Goal: Task Accomplishment & Management: Use online tool/utility

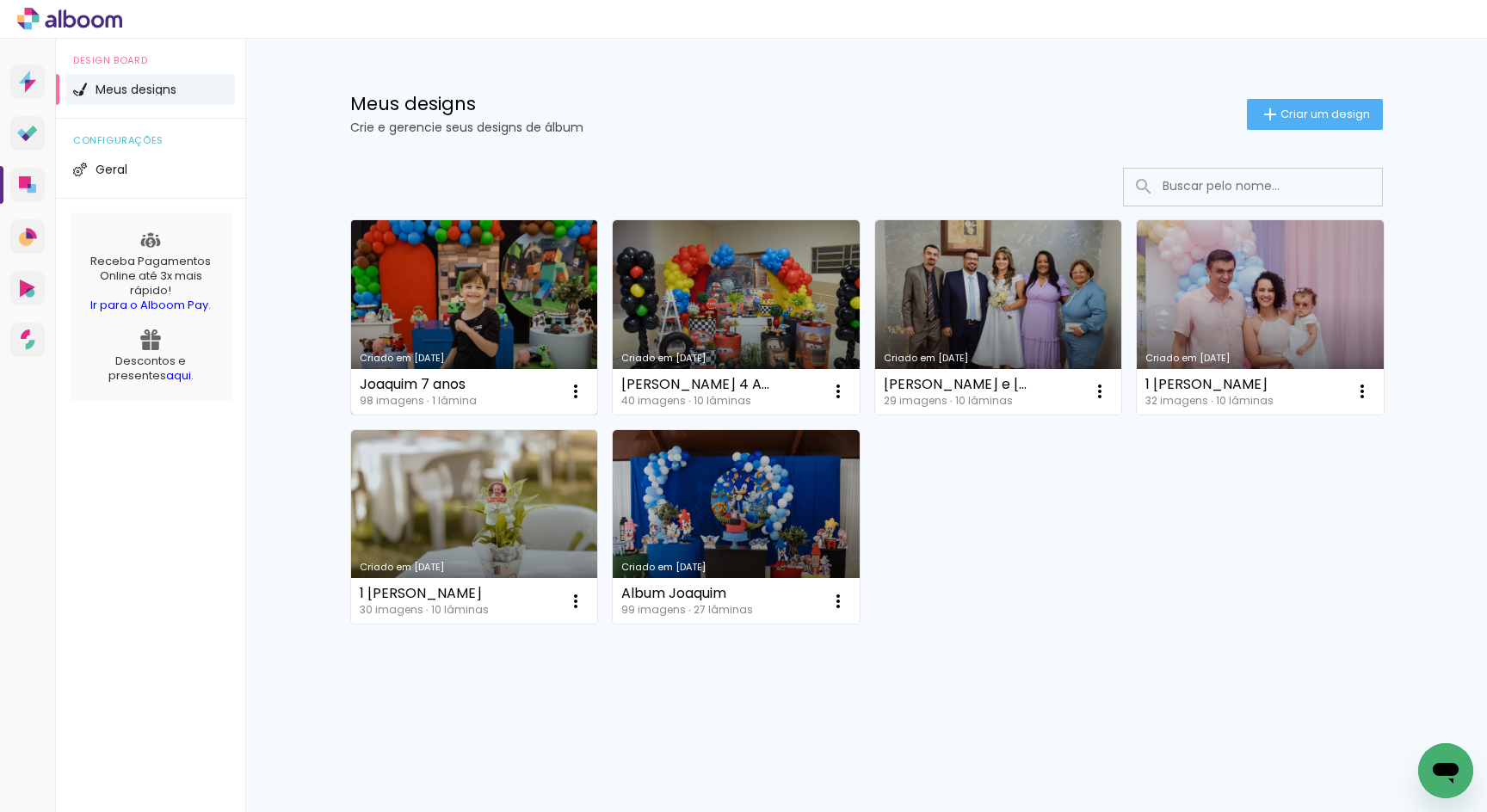
click at [438, 290] on link "Criado em [DATE]" at bounding box center [475, 317] width 247 height 194
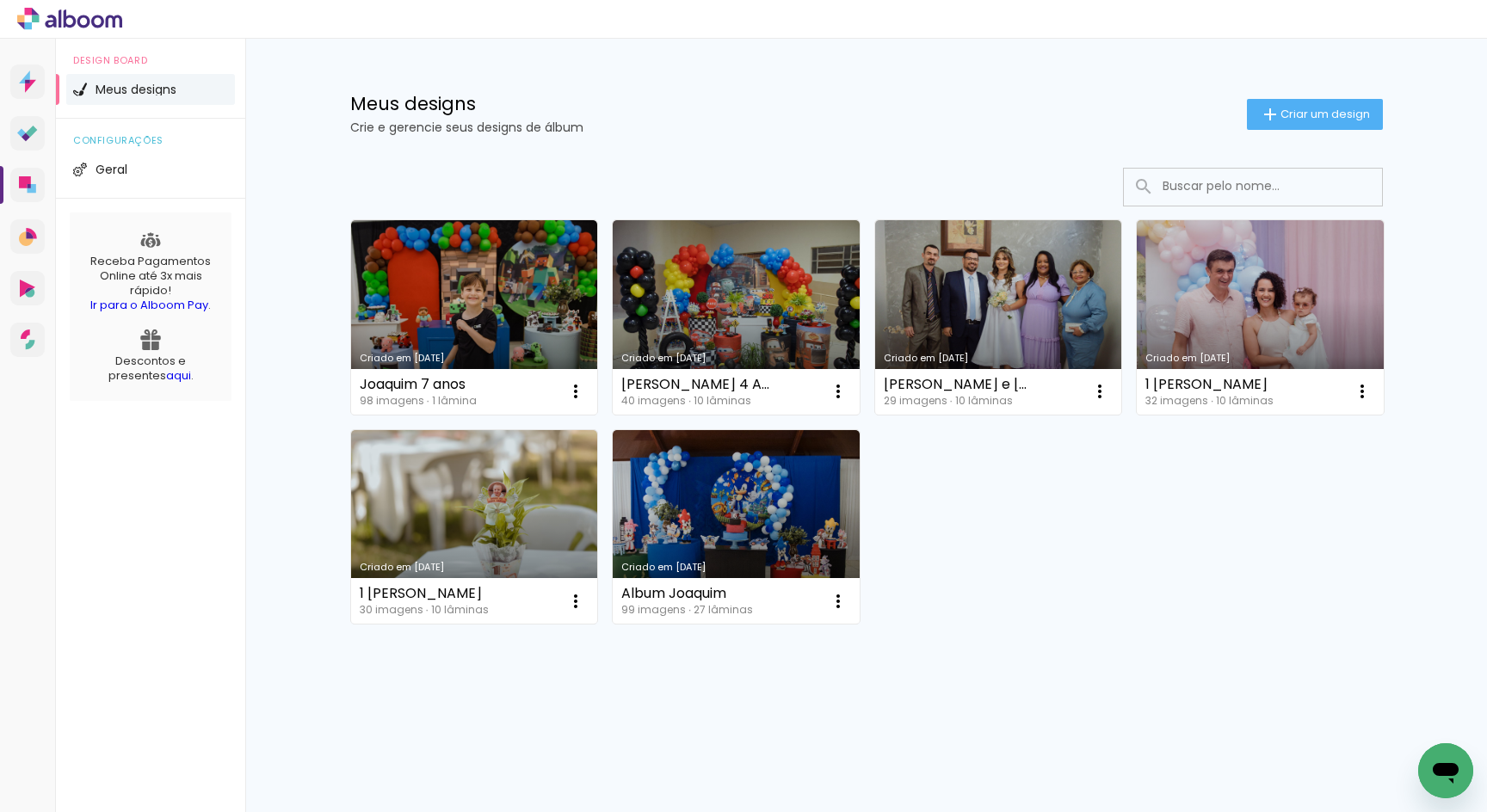
click at [0, 0] on neon-animated-pages "Confirmar Cancelar" at bounding box center [0, 0] width 0 height 0
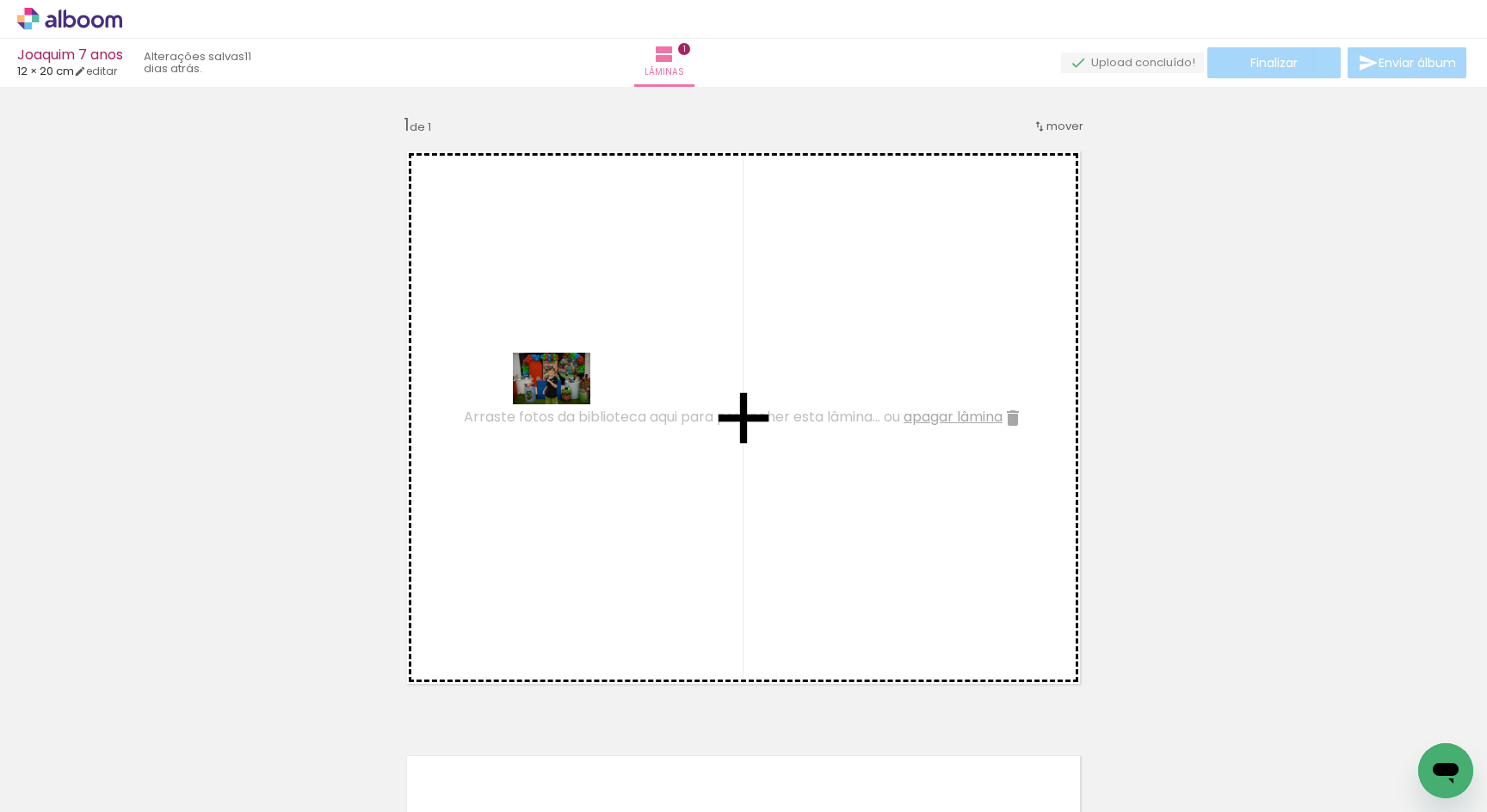
drag, startPoint x: 180, startPoint y: 763, endPoint x: 565, endPoint y: 404, distance: 526.4
click at [565, 404] on quentale-workspace at bounding box center [744, 406] width 1487 height 812
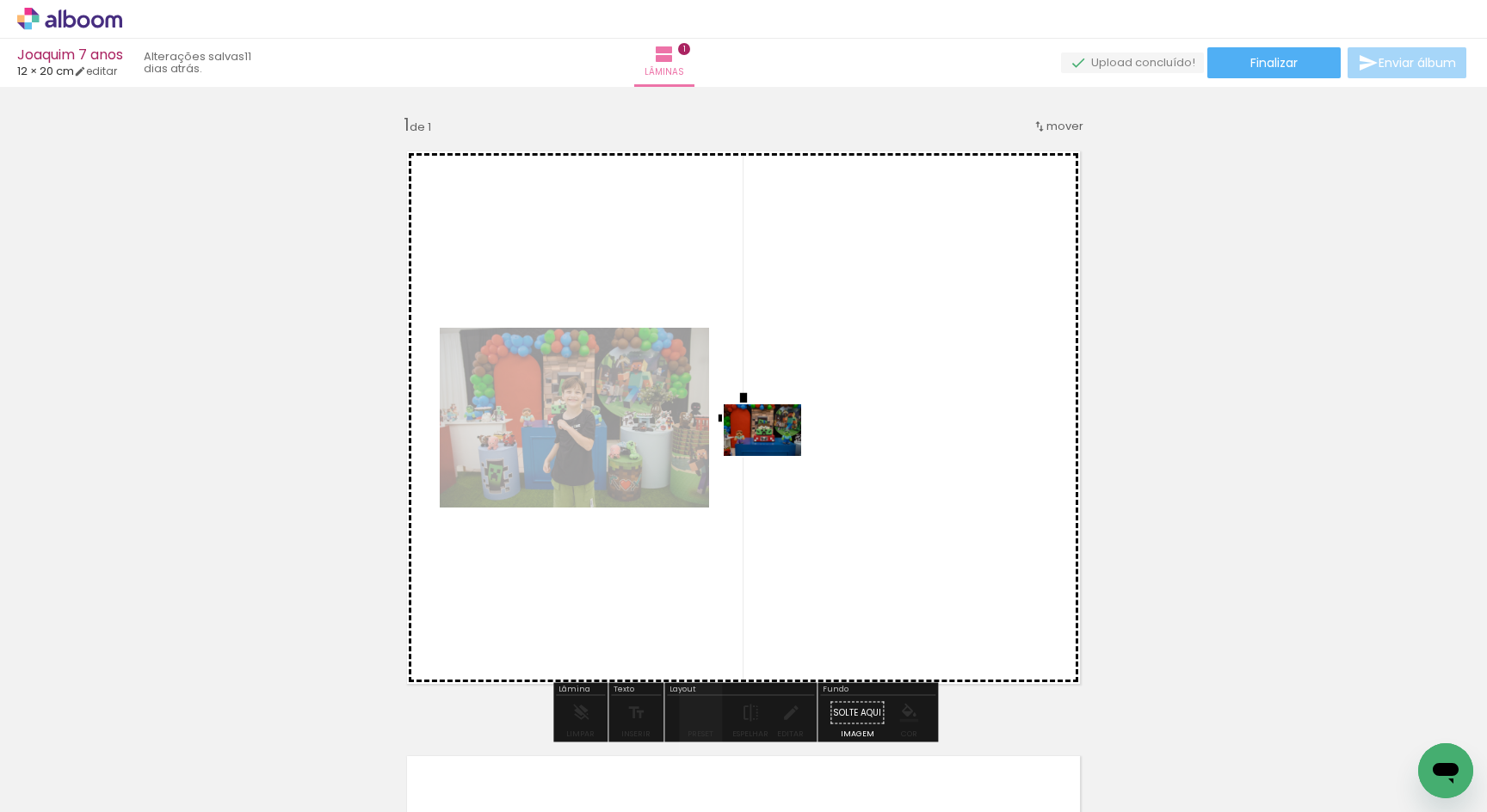
drag, startPoint x: 274, startPoint y: 776, endPoint x: 808, endPoint y: 439, distance: 631.4
click at [808, 439] on quentale-workspace at bounding box center [744, 406] width 1487 height 812
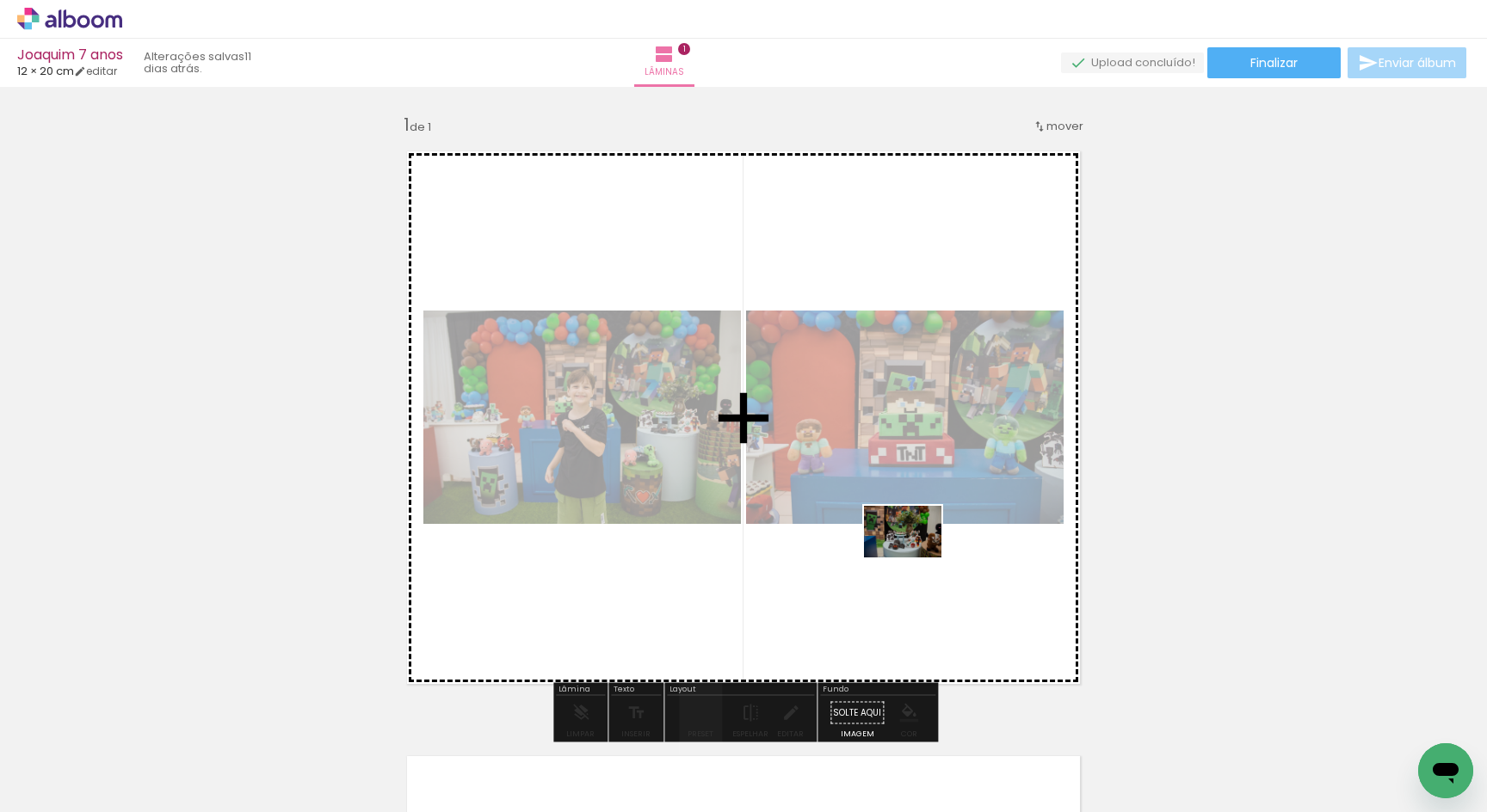
drag, startPoint x: 381, startPoint y: 769, endPoint x: 916, endPoint y: 557, distance: 575.5
click at [916, 557] on quentale-workspace at bounding box center [744, 406] width 1487 height 812
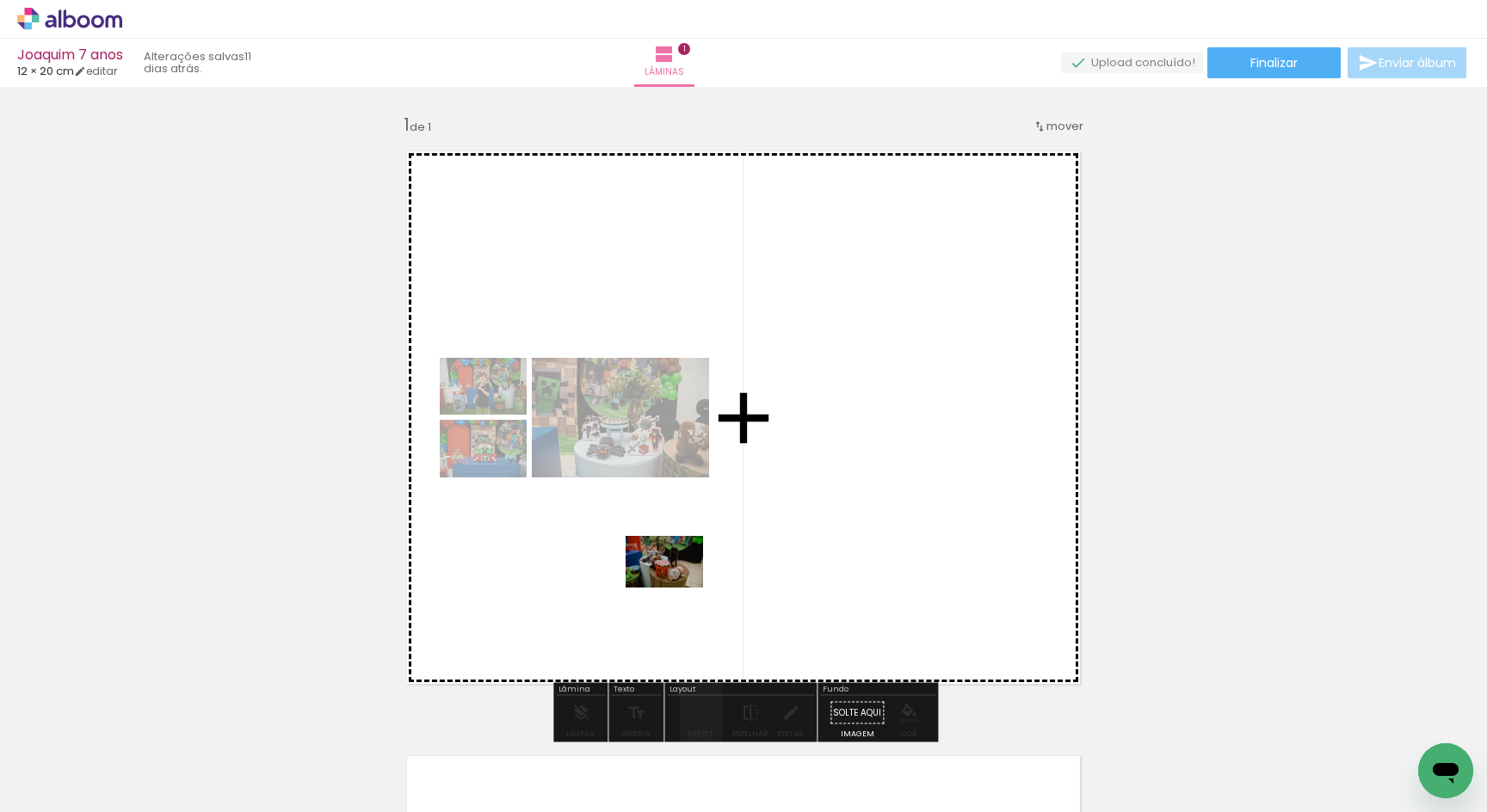
drag, startPoint x: 485, startPoint y: 765, endPoint x: 677, endPoint y: 588, distance: 261.1
click at [677, 588] on quentale-workspace at bounding box center [744, 406] width 1487 height 812
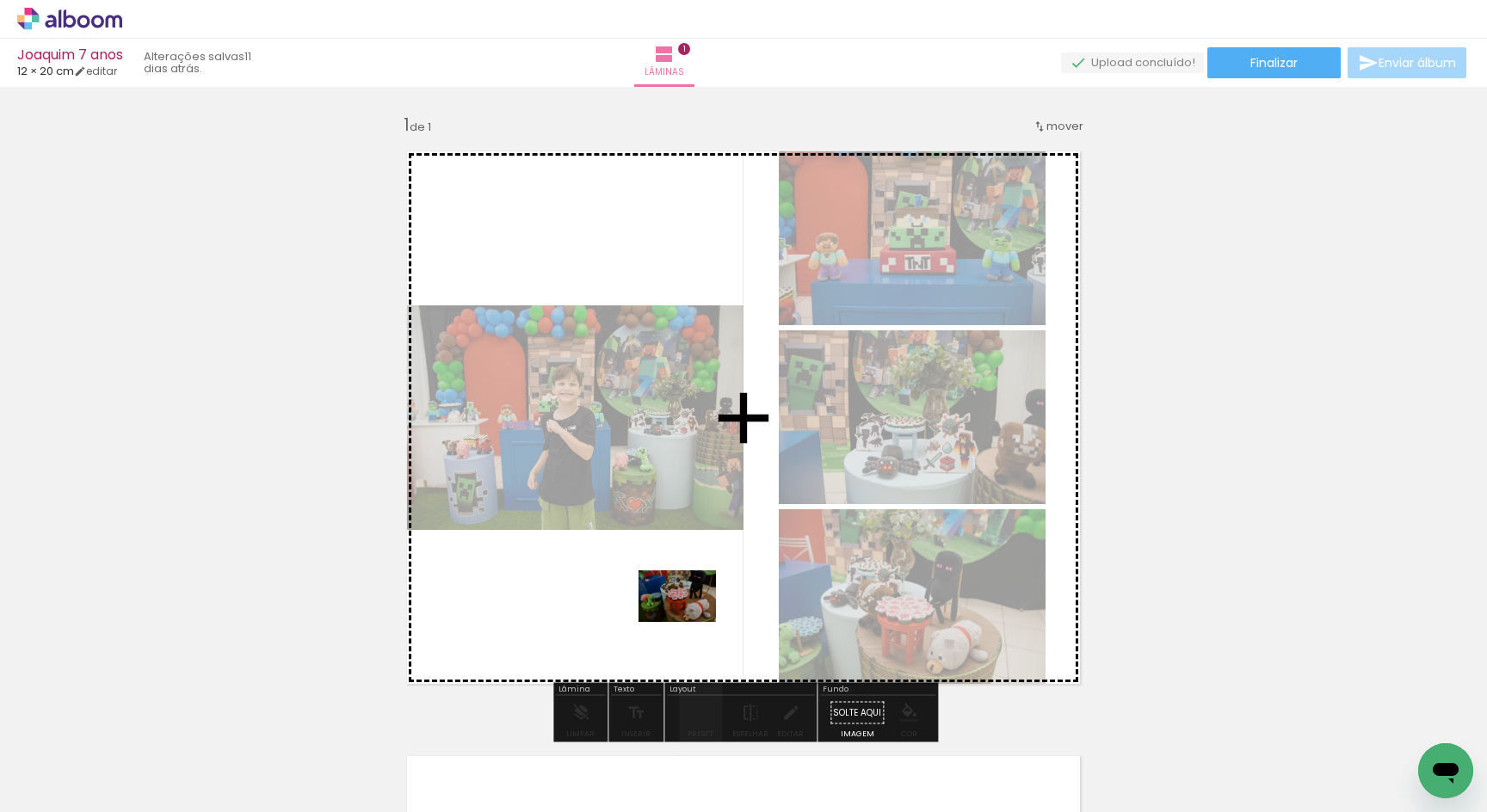
drag, startPoint x: 578, startPoint y: 766, endPoint x: 691, endPoint y: 622, distance: 183.0
click at [691, 622] on quentale-workspace at bounding box center [744, 406] width 1487 height 812
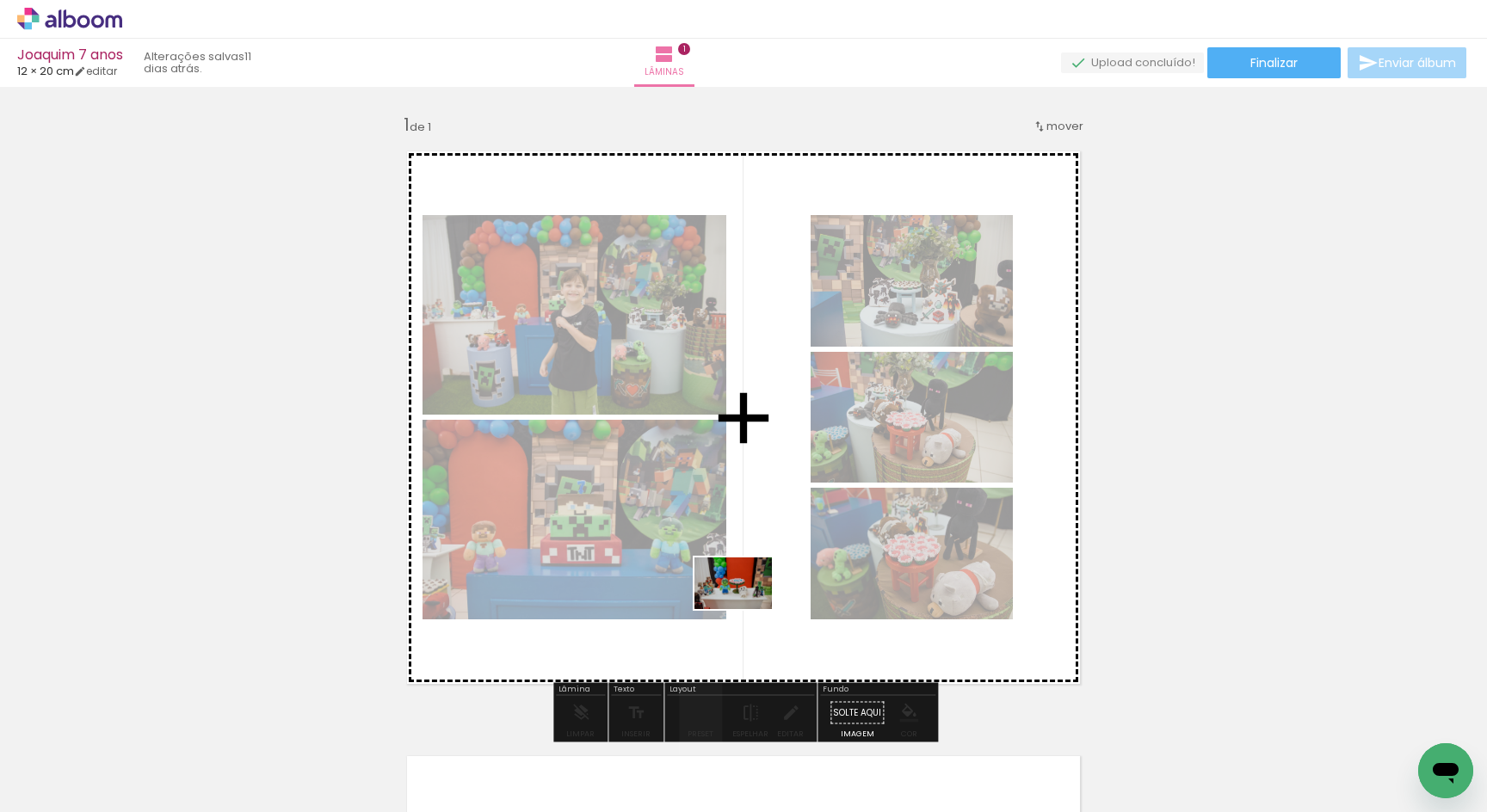
drag, startPoint x: 679, startPoint y: 752, endPoint x: 749, endPoint y: 601, distance: 166.4
click at [749, 601] on quentale-workspace at bounding box center [744, 406] width 1487 height 812
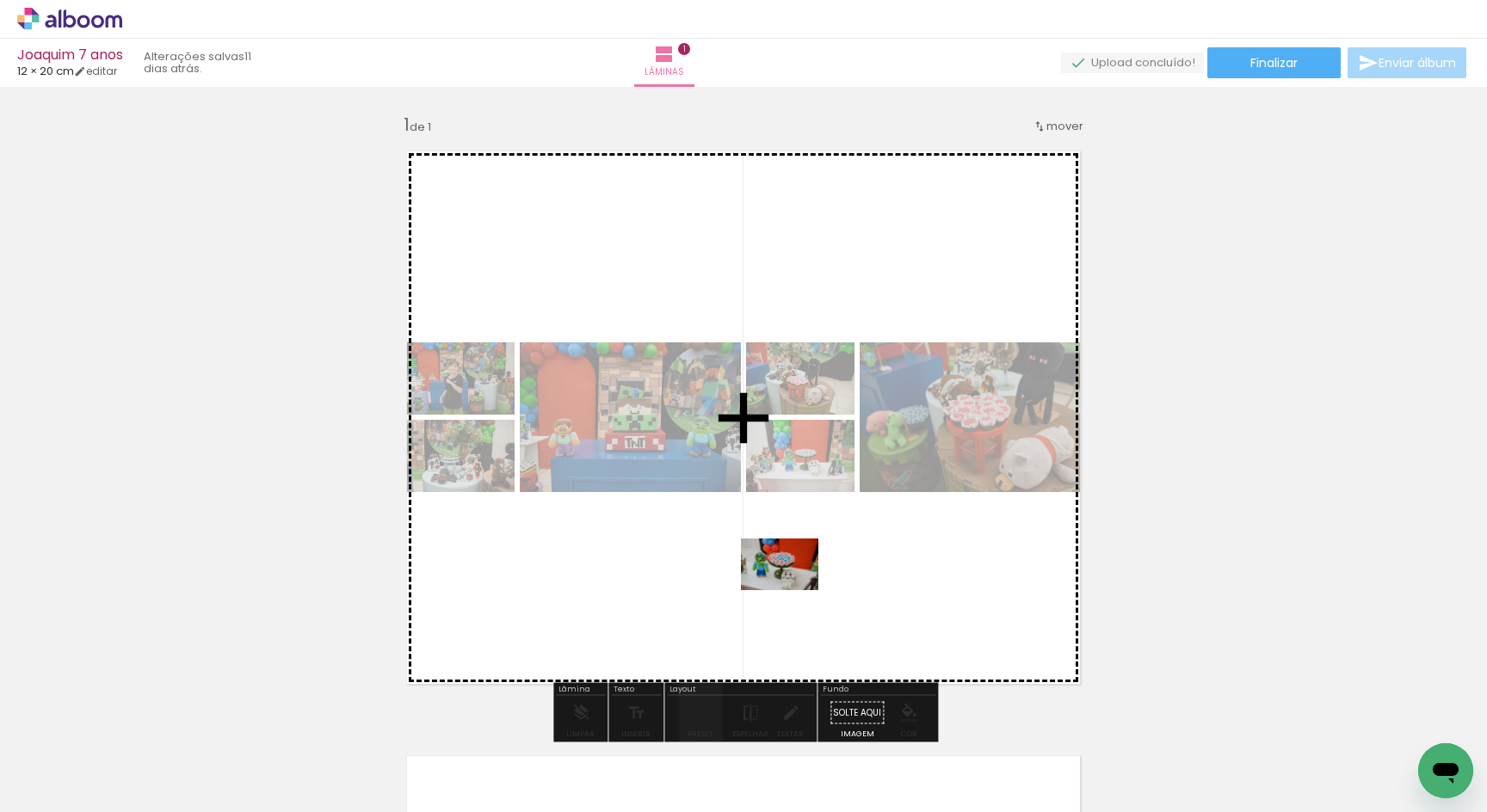
drag, startPoint x: 764, startPoint y: 777, endPoint x: 793, endPoint y: 590, distance: 189.2
click at [793, 590] on quentale-workspace at bounding box center [744, 406] width 1487 height 812
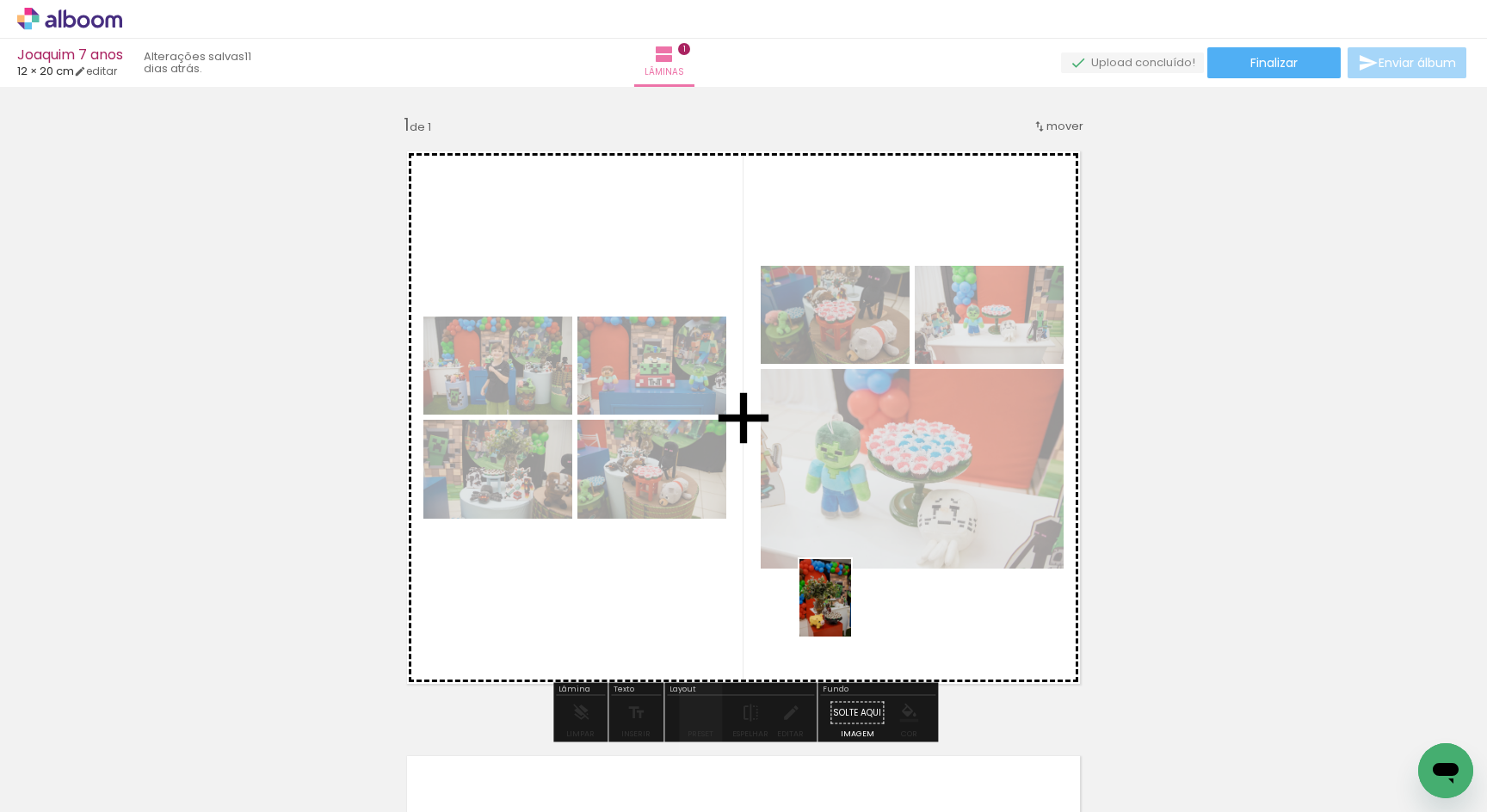
drag, startPoint x: 845, startPoint y: 774, endPoint x: 851, endPoint y: 611, distance: 163.1
click at [851, 611] on quentale-workspace at bounding box center [744, 406] width 1487 height 812
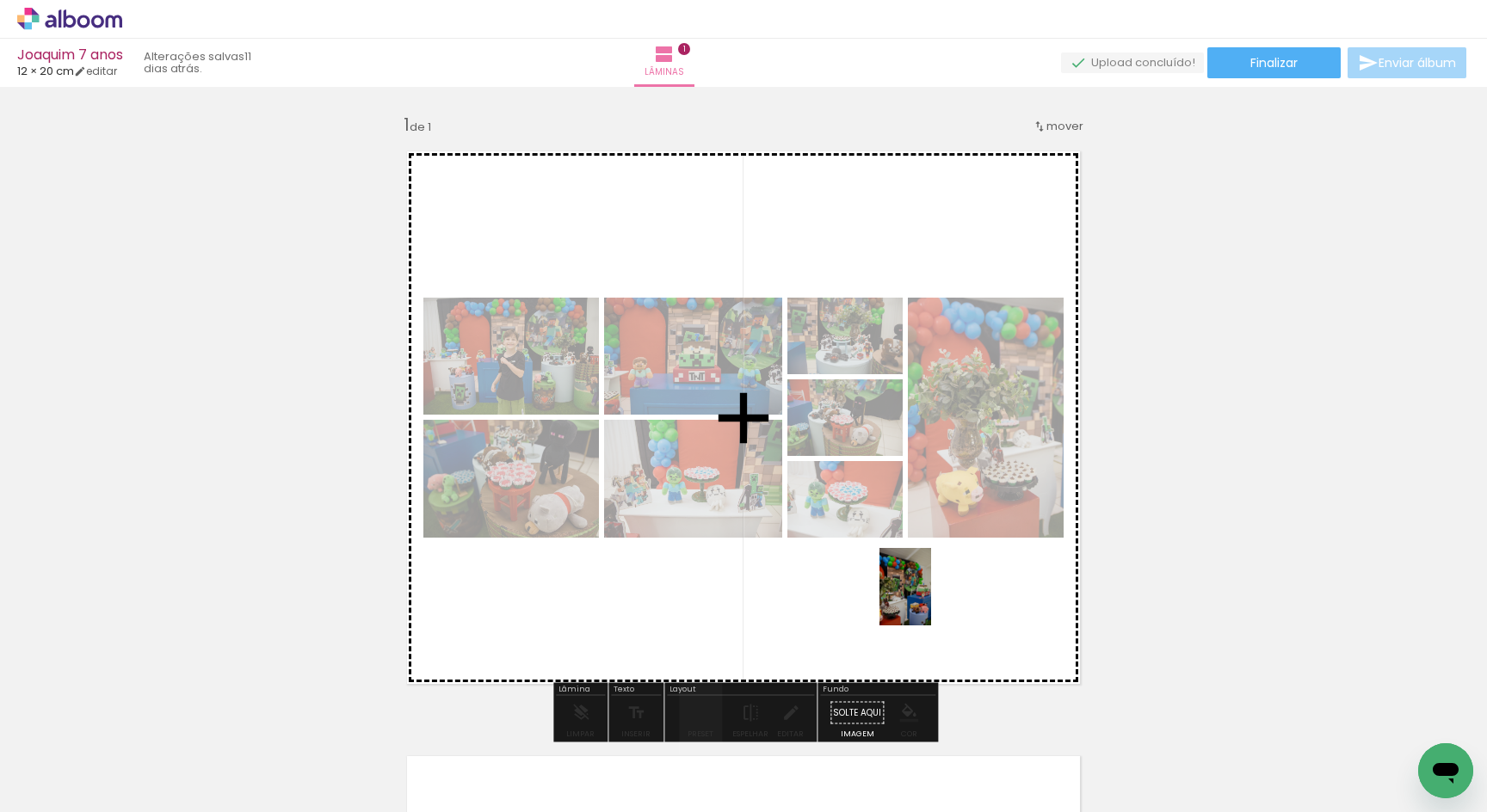
drag, startPoint x: 943, startPoint y: 760, endPoint x: 931, endPoint y: 600, distance: 160.4
click at [931, 600] on quentale-workspace at bounding box center [744, 406] width 1487 height 812
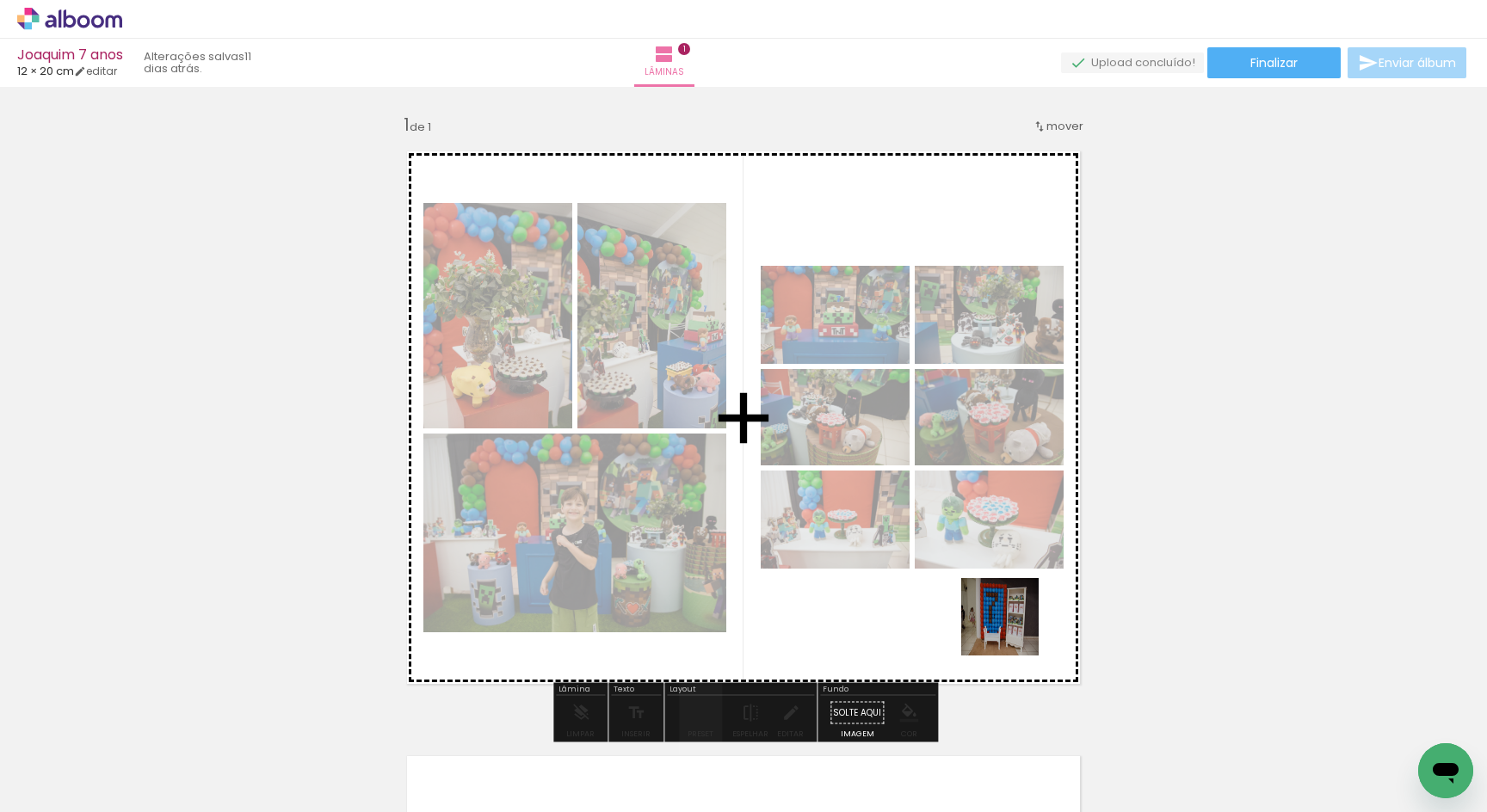
drag, startPoint x: 1146, startPoint y: 766, endPoint x: 1007, endPoint y: 622, distance: 200.1
click at [1007, 622] on quentale-workspace at bounding box center [744, 406] width 1487 height 812
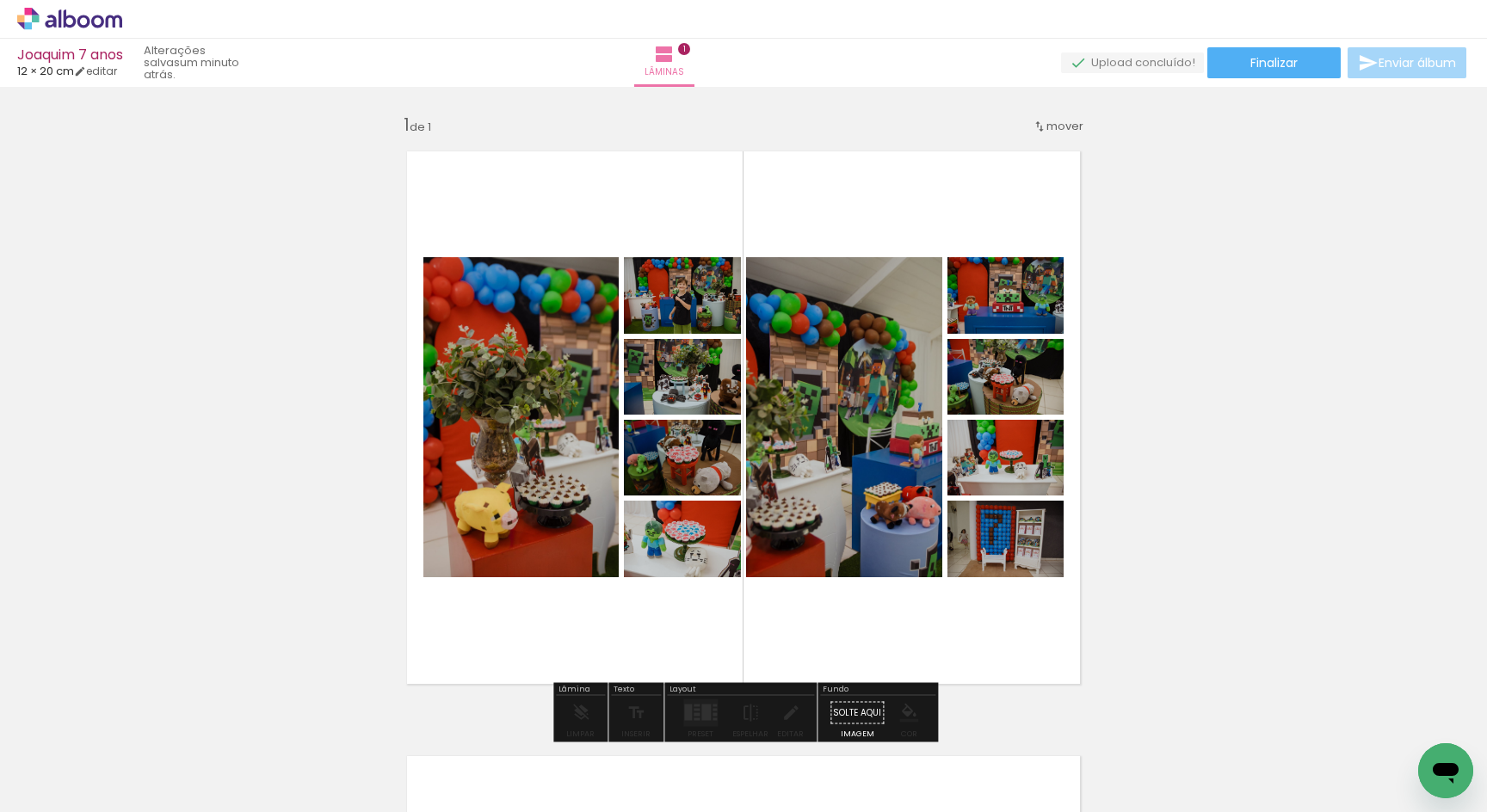
drag, startPoint x: 680, startPoint y: 307, endPoint x: 737, endPoint y: 307, distance: 57.0
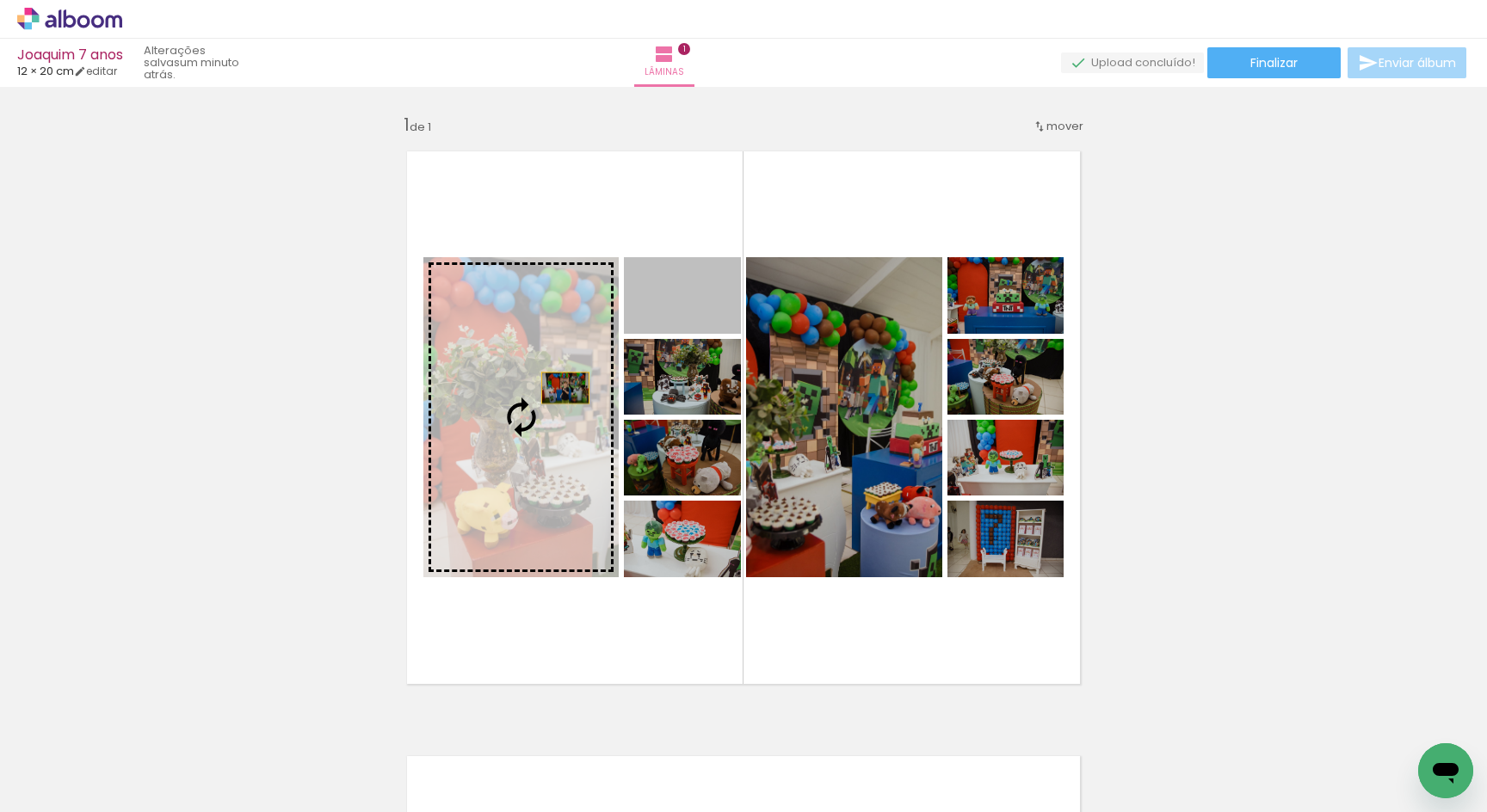
drag, startPoint x: 713, startPoint y: 304, endPoint x: 565, endPoint y: 387, distance: 169.7
click at [0, 0] on slot at bounding box center [0, 0] width 0 height 0
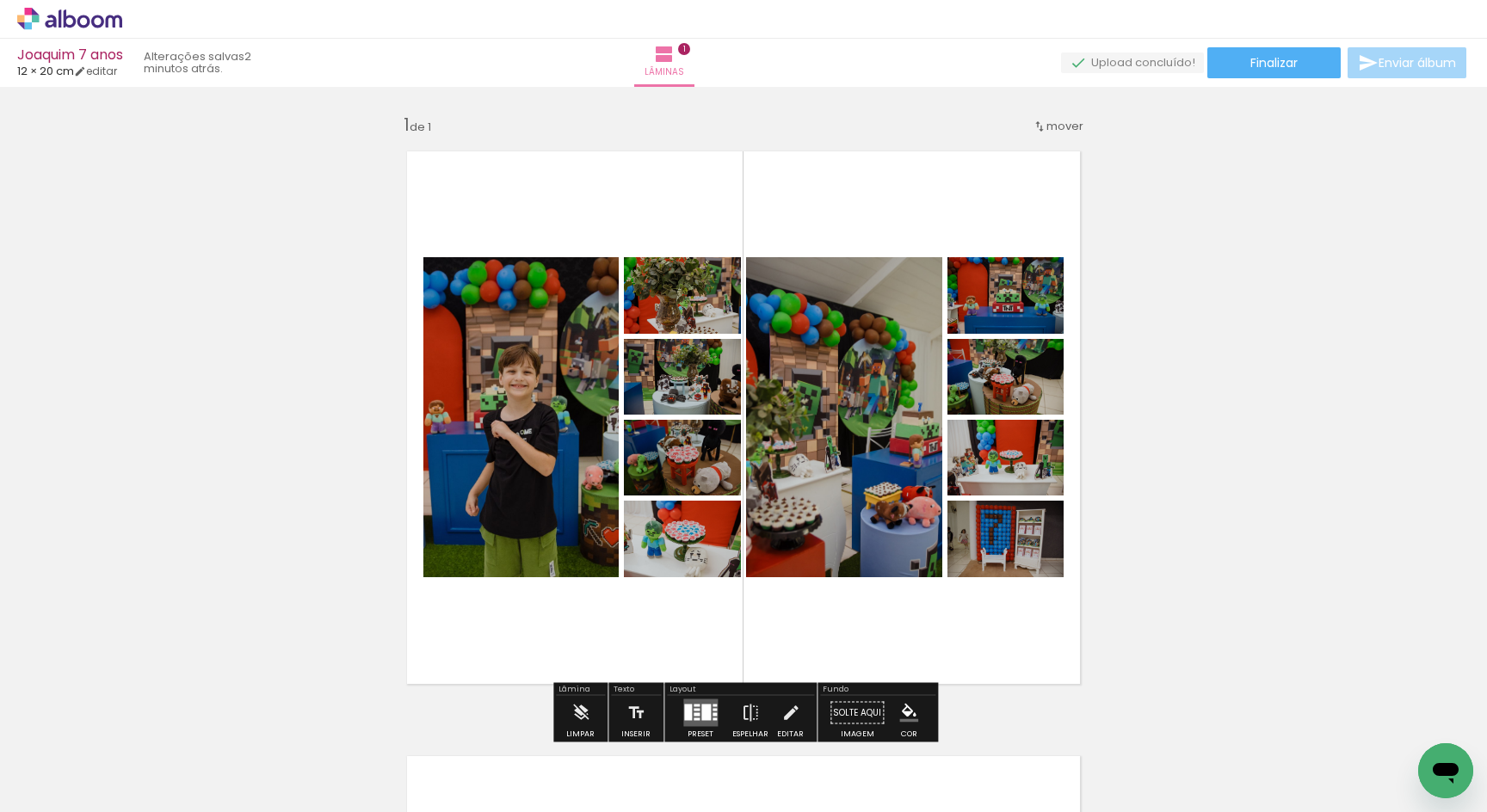
click at [724, 690] on div "Layout" at bounding box center [741, 691] width 148 height 11
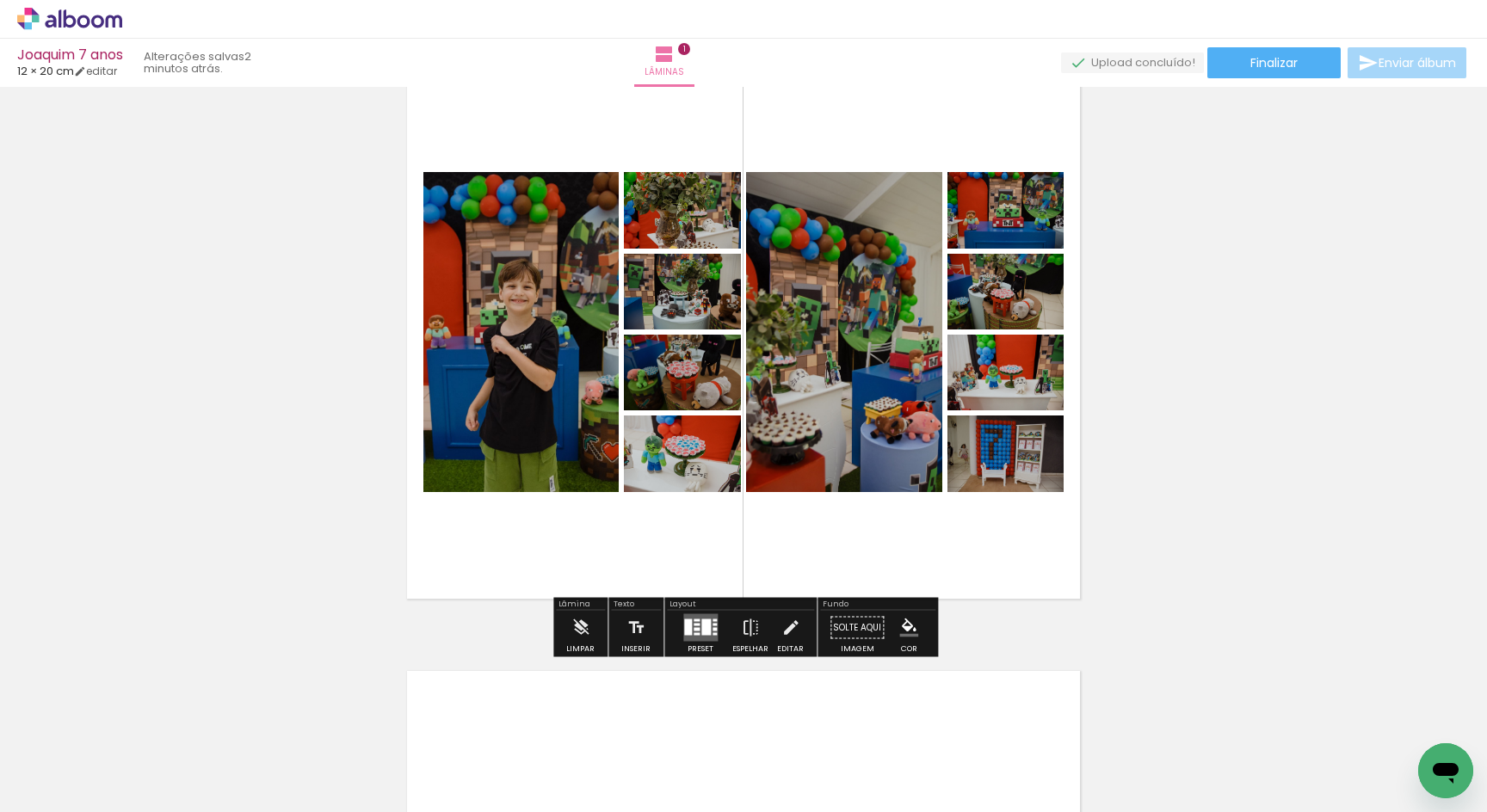
drag, startPoint x: 502, startPoint y: 703, endPoint x: 503, endPoint y: 853, distance: 150.0
click at [503, 811] on html "link( href="../../bower_components/polymer/polymer.html" rel="import" ) picture…" at bounding box center [744, 406] width 1487 height 812
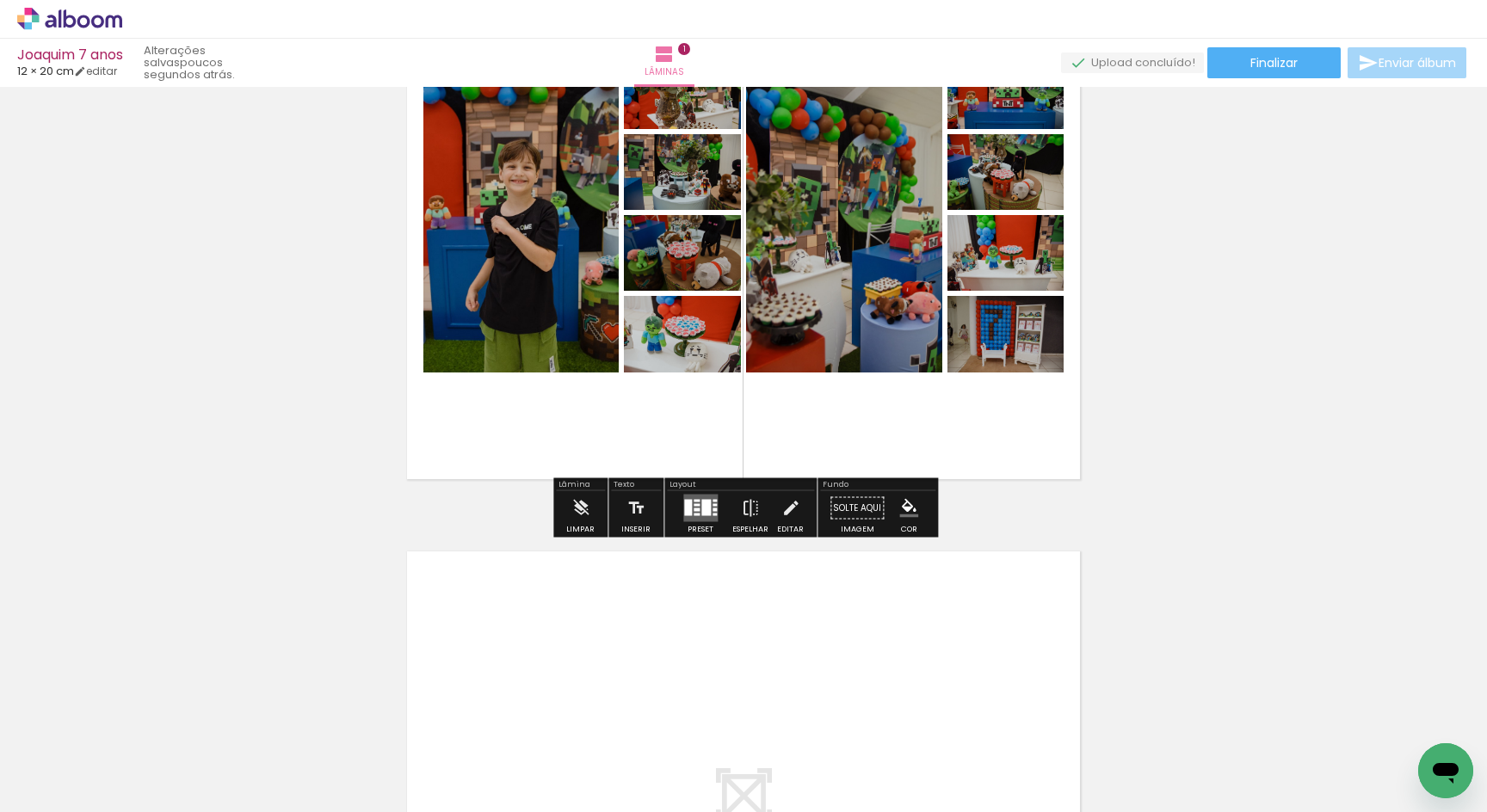
click at [701, 511] on div at bounding box center [706, 508] width 10 height 16
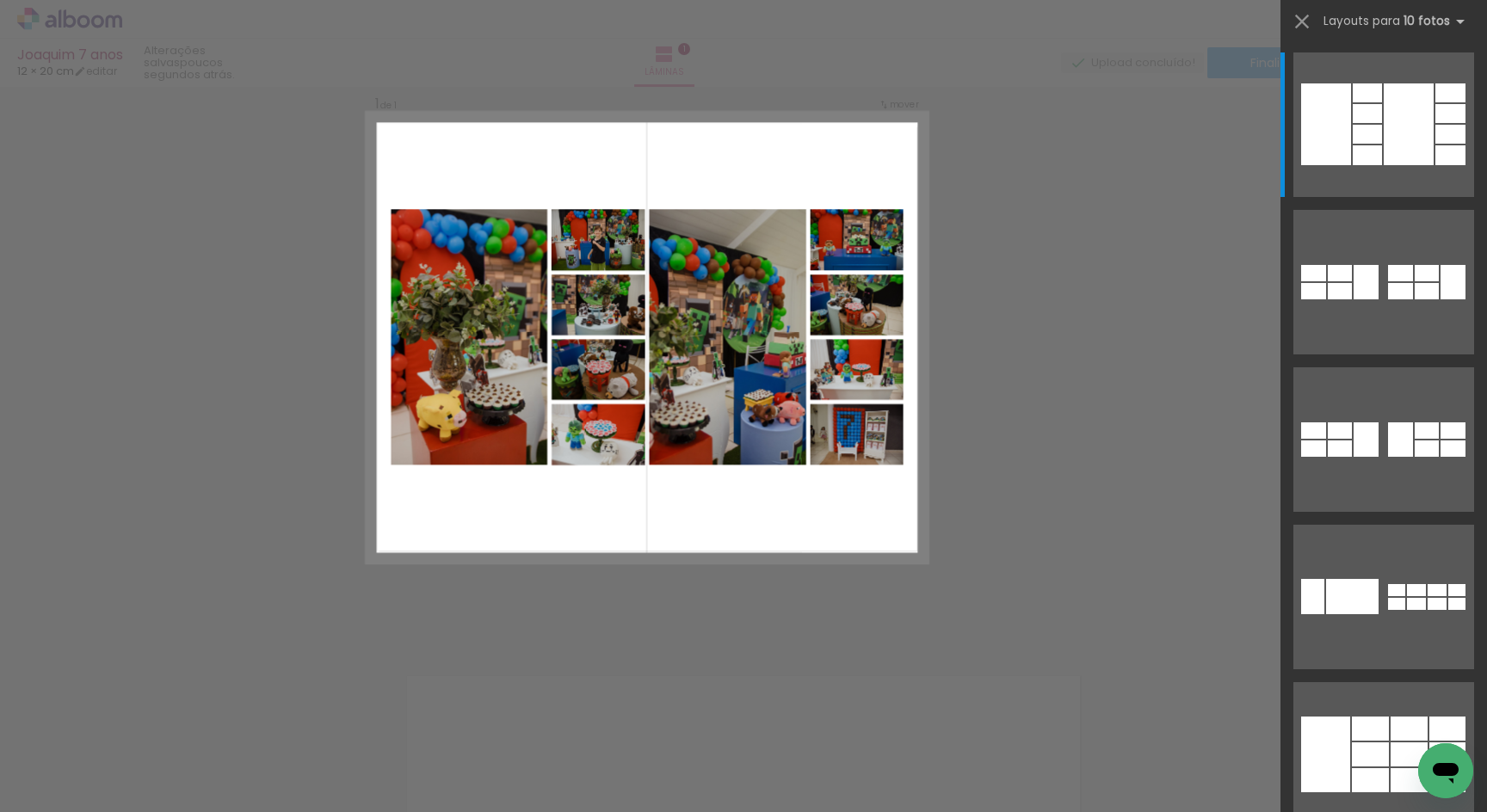
scroll to position [21, 0]
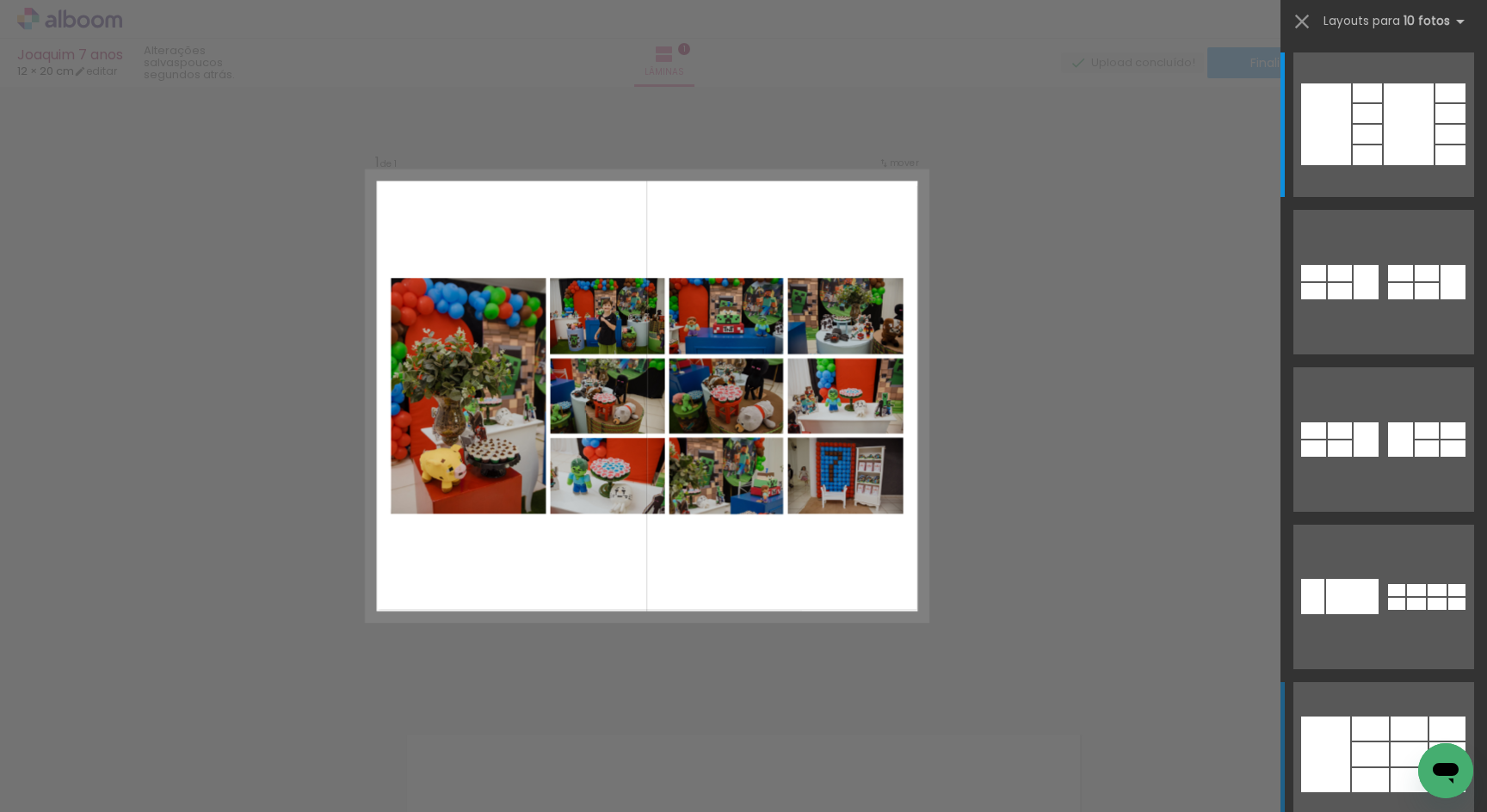
click at [1361, 765] on div at bounding box center [1370, 754] width 37 height 24
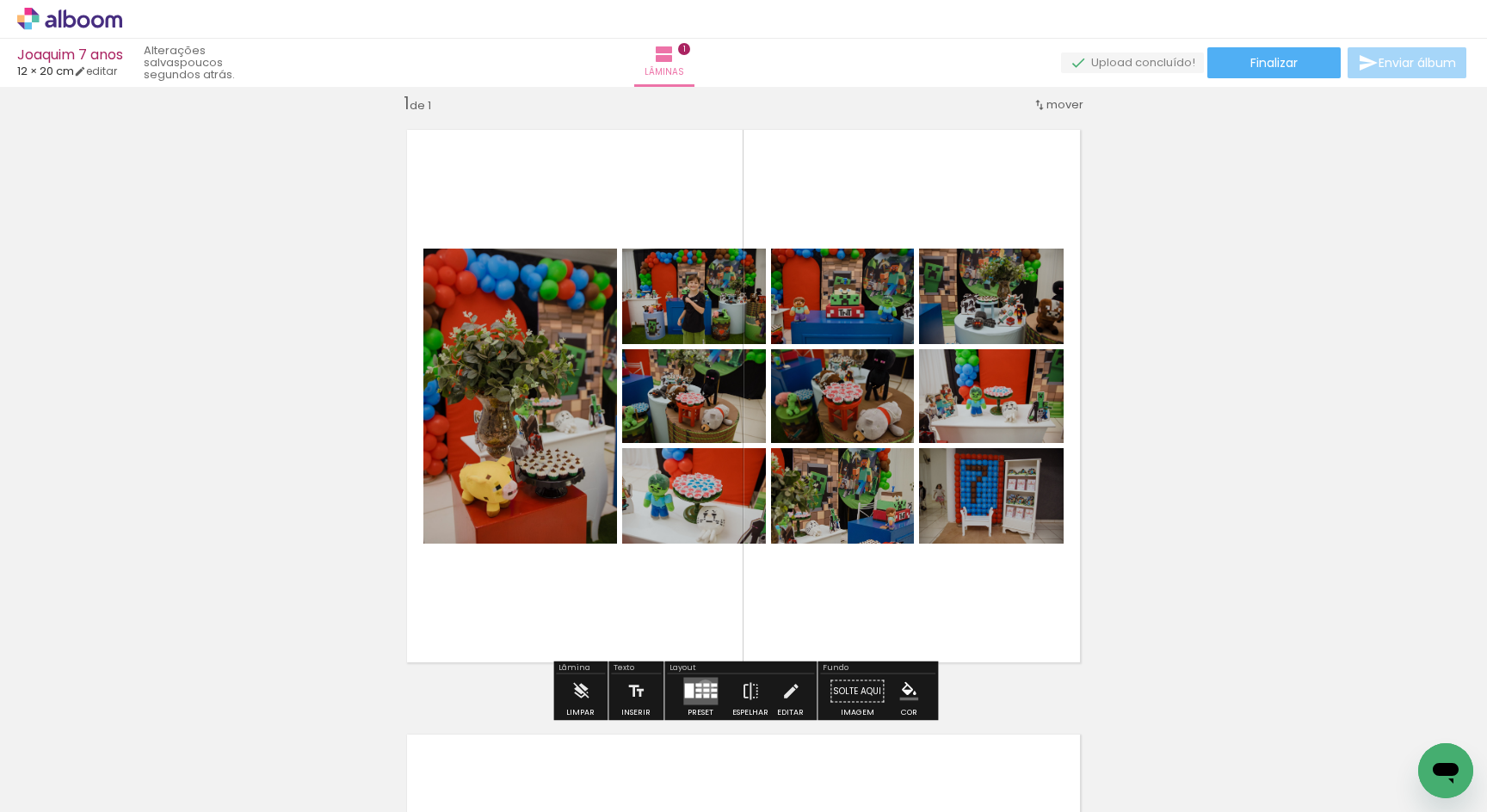
click at [701, 688] on quentale-layouter at bounding box center [701, 691] width 34 height 28
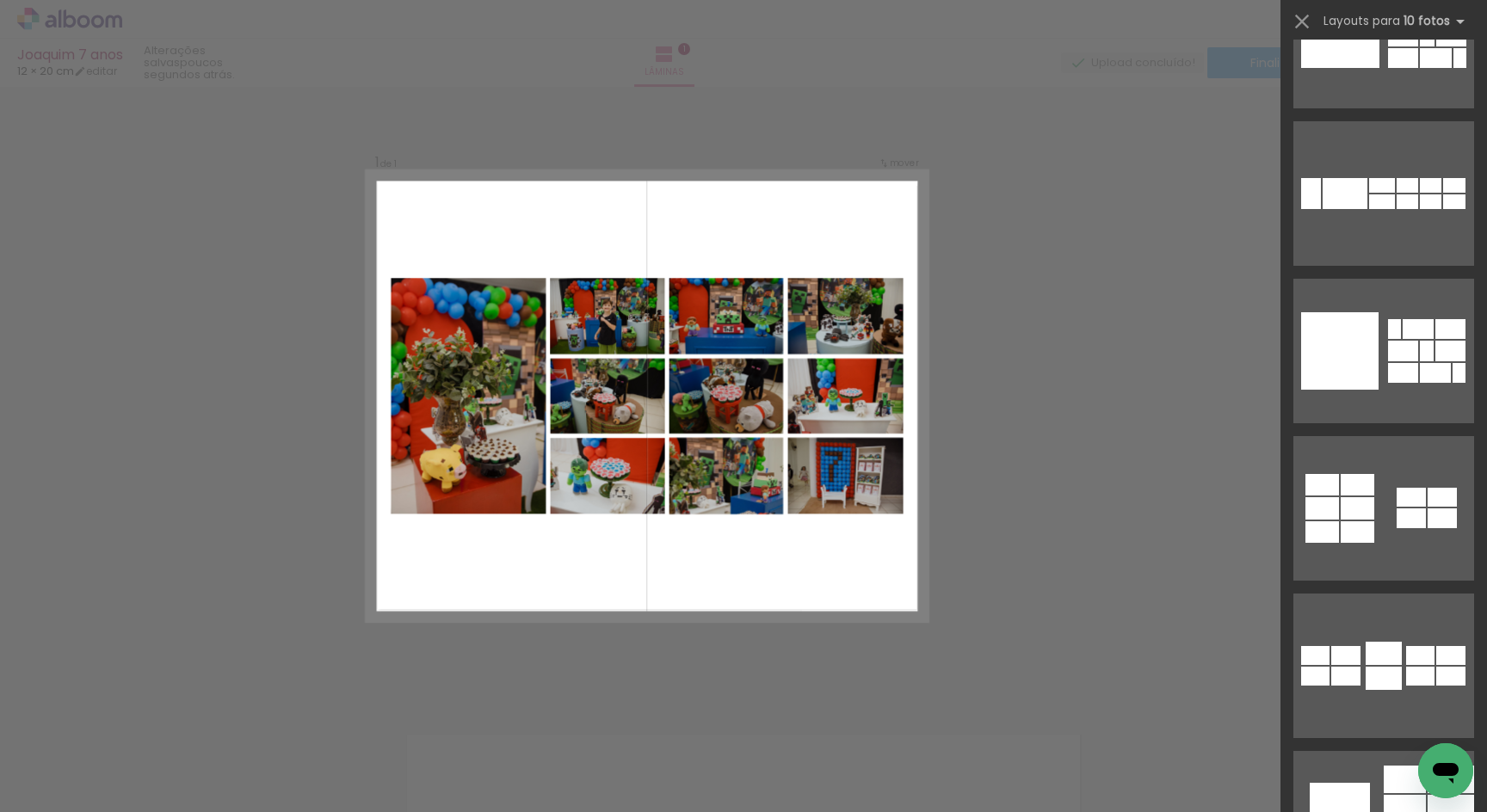
scroll to position [1080, 0]
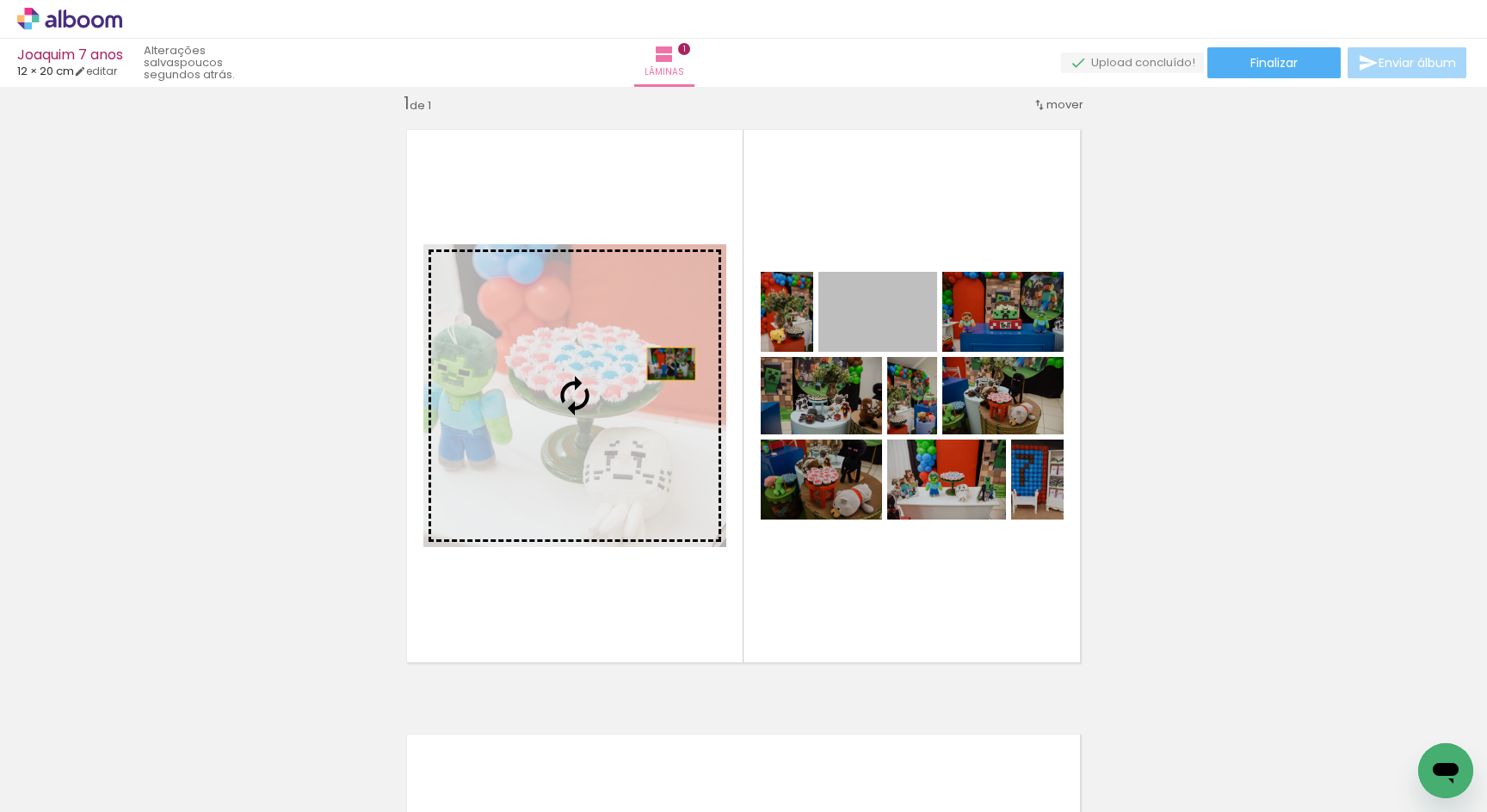
drag, startPoint x: 909, startPoint y: 326, endPoint x: 672, endPoint y: 364, distance: 240.0
click at [0, 0] on slot at bounding box center [0, 0] width 0 height 0
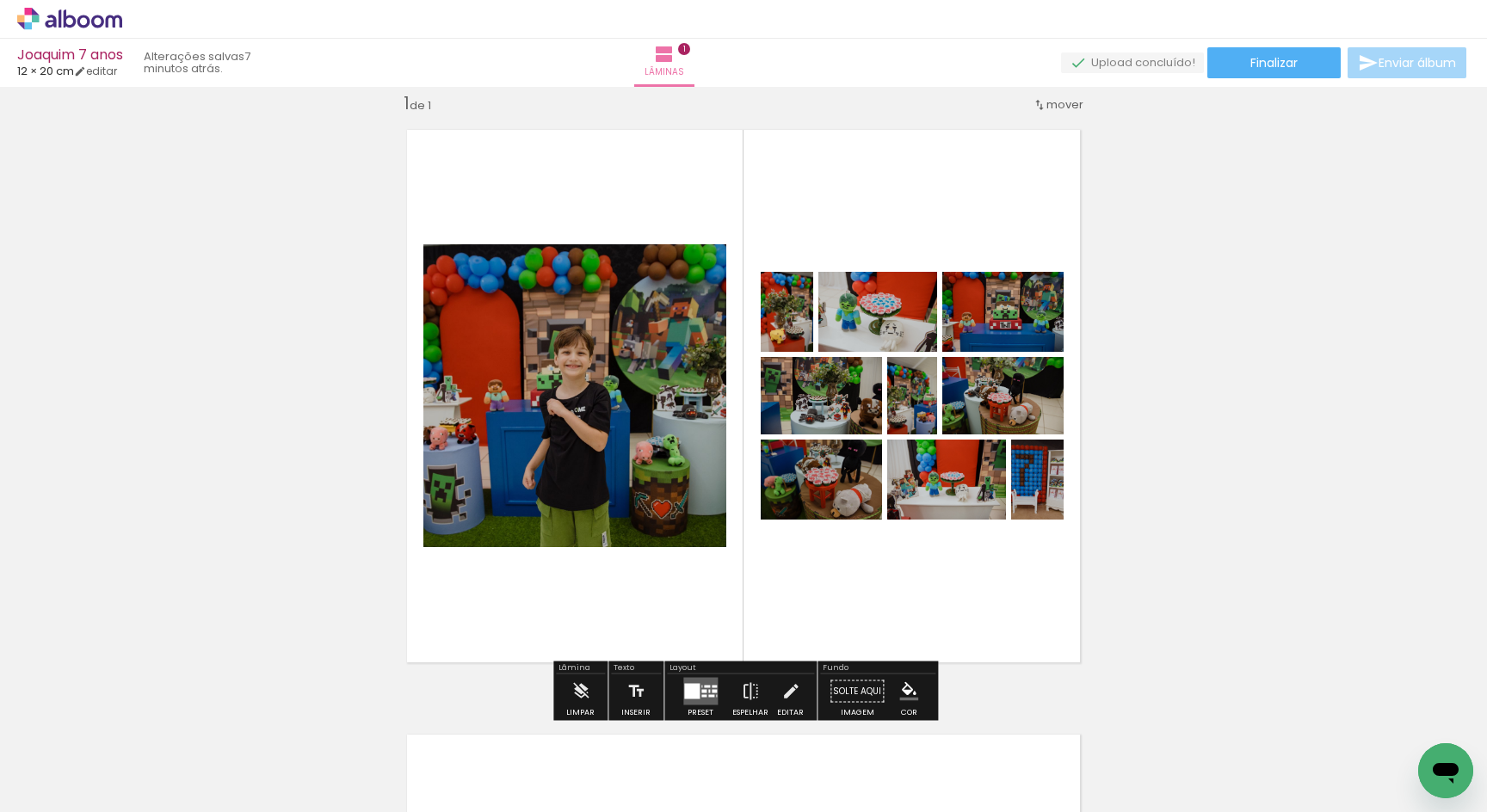
click at [211, 767] on div at bounding box center [172, 755] width 78 height 52
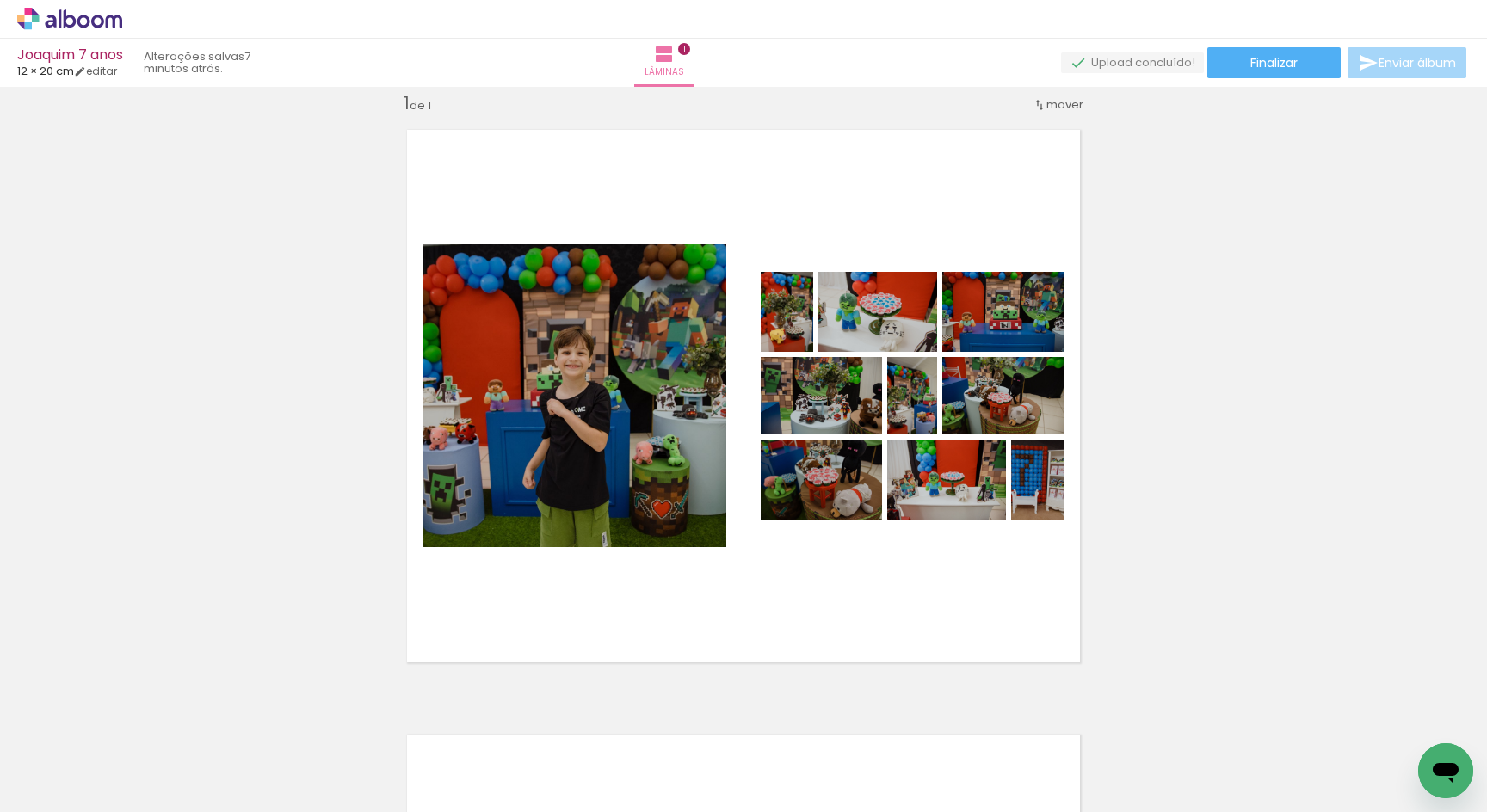
click at [211, 767] on div at bounding box center [172, 755] width 78 height 52
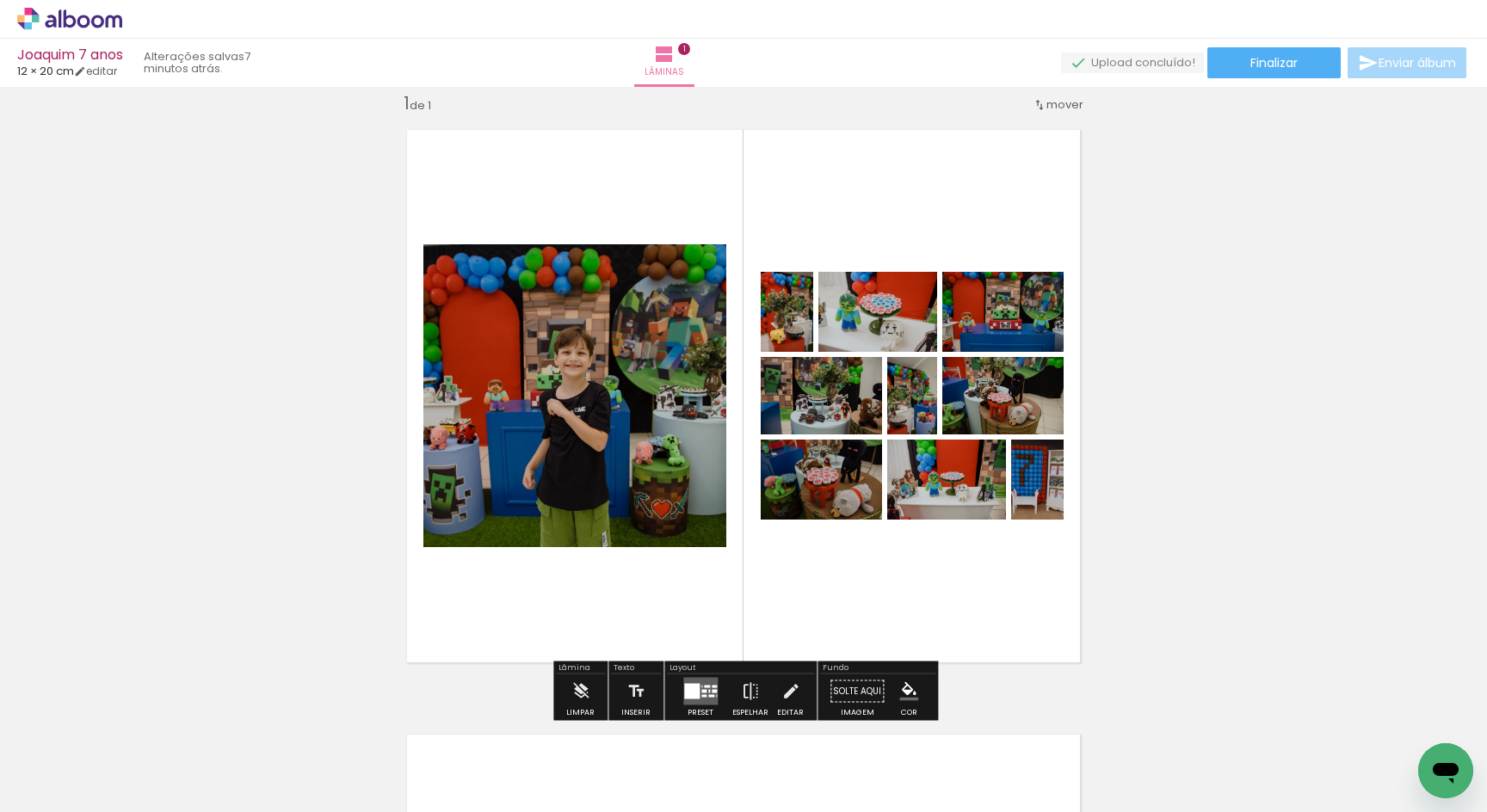
click at [1188, 610] on div "Inserir lâmina 1 de 1" at bounding box center [744, 677] width 1487 height 1211
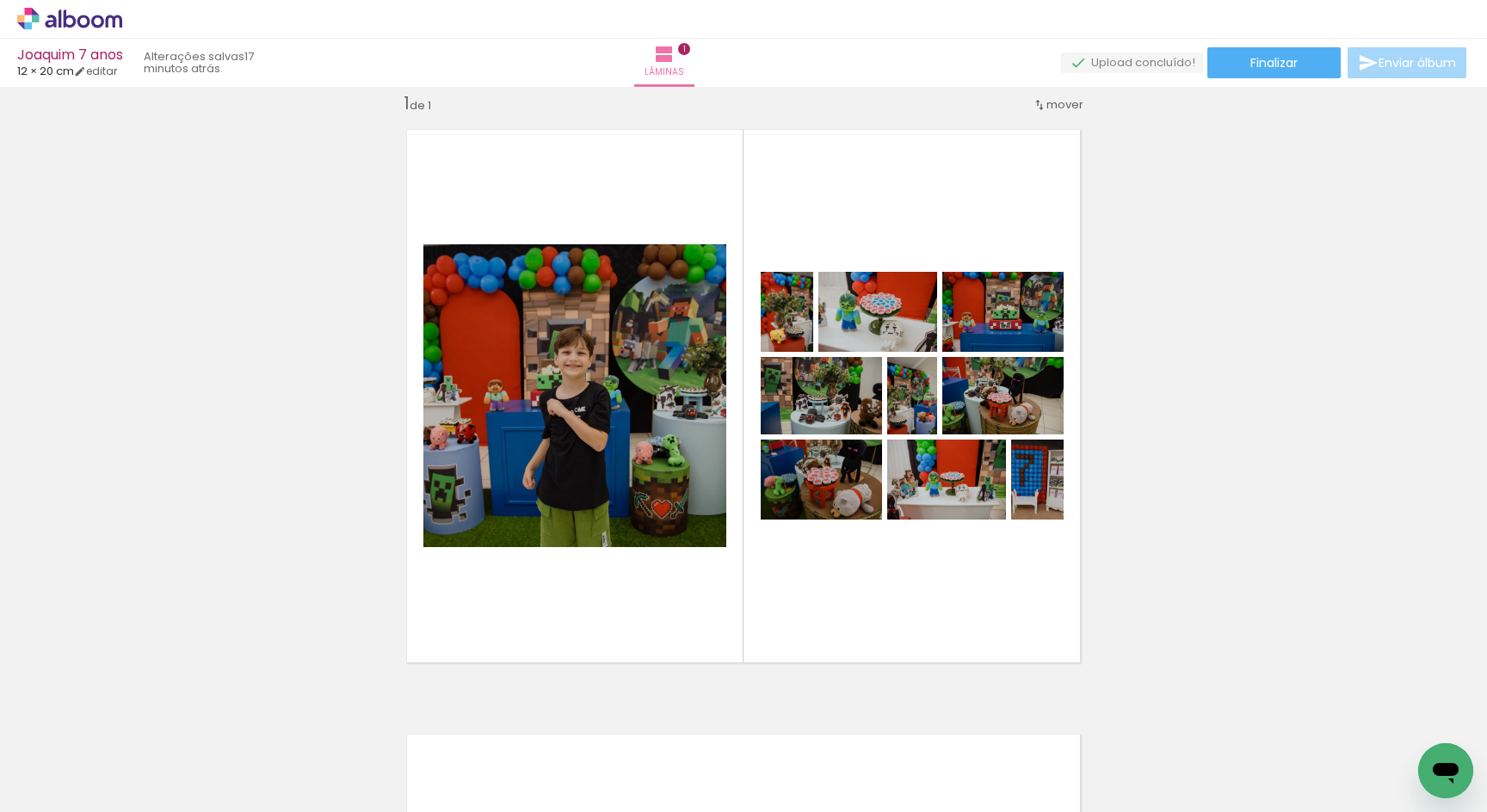
click at [1024, 702] on div "Inserir lâmina 1 de 1" at bounding box center [744, 677] width 1487 height 1211
drag, startPoint x: 1117, startPoint y: 702, endPoint x: 1123, endPoint y: 681, distance: 21.8
click at [1123, 681] on div "Inserir lâmina 1 de 1" at bounding box center [744, 677] width 1487 height 1211
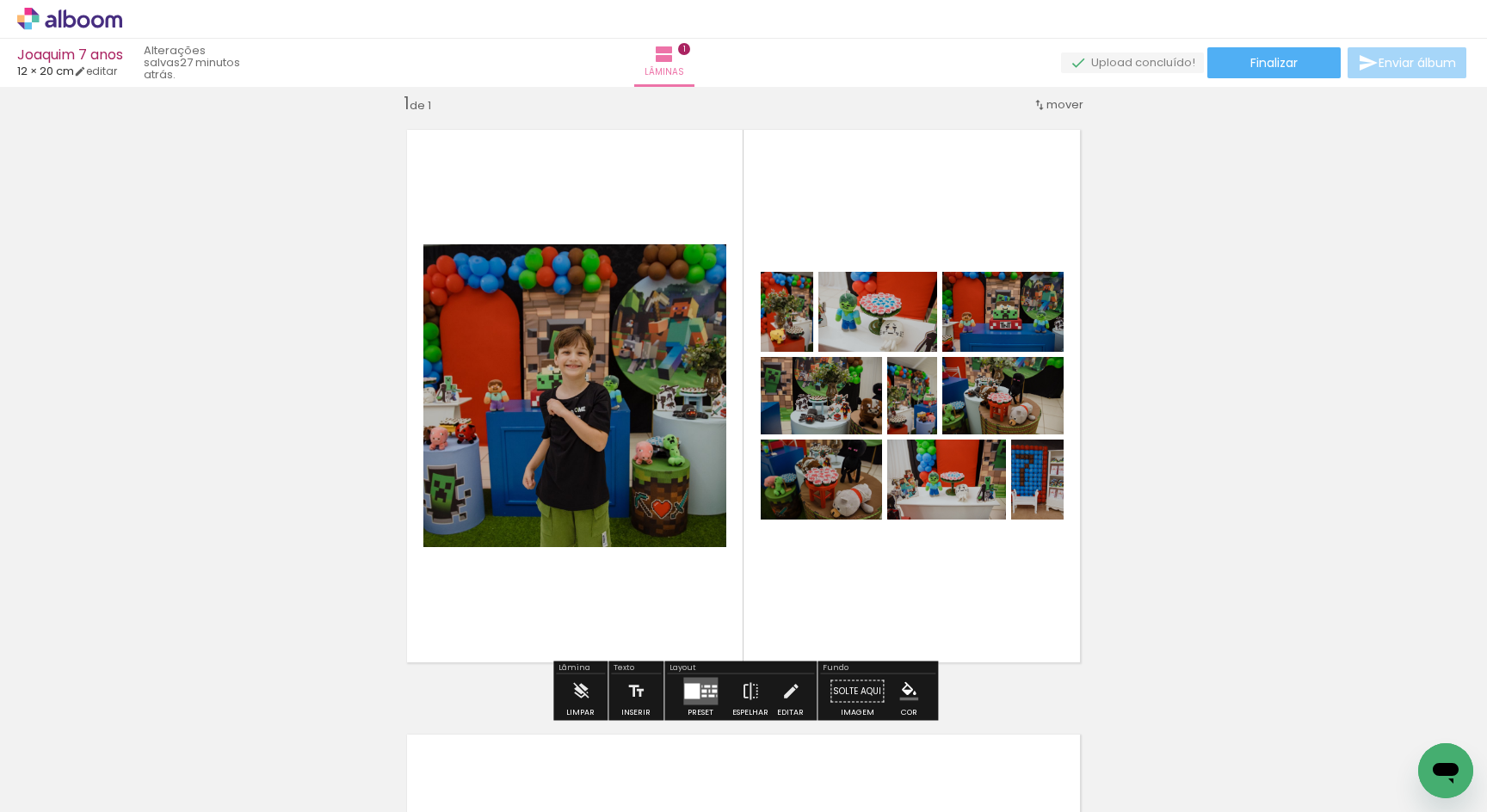
click at [0, 0] on slot "P&B" at bounding box center [0, 0] width 0 height 0
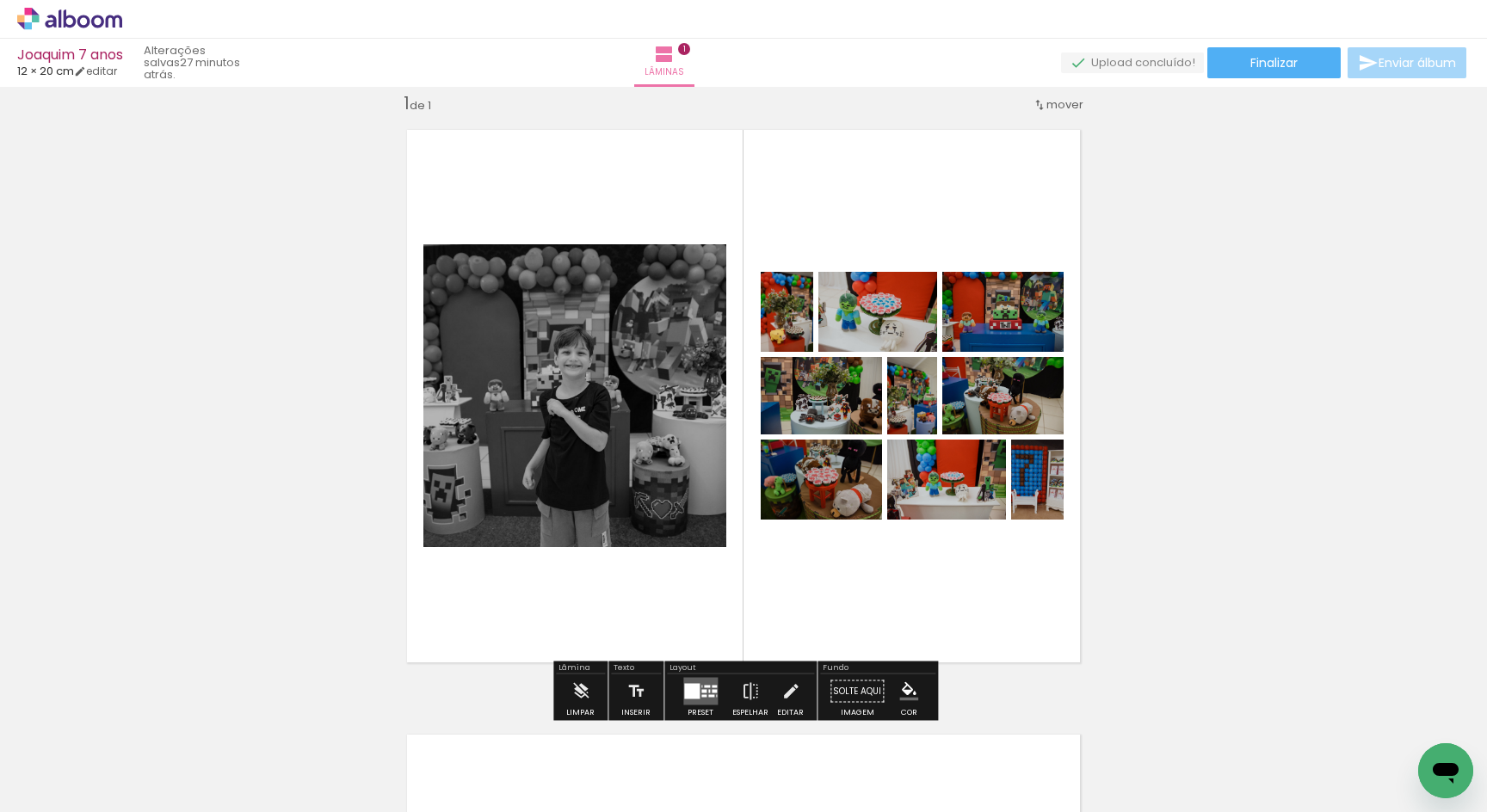
click at [0, 0] on slot "P&B" at bounding box center [0, 0] width 0 height 0
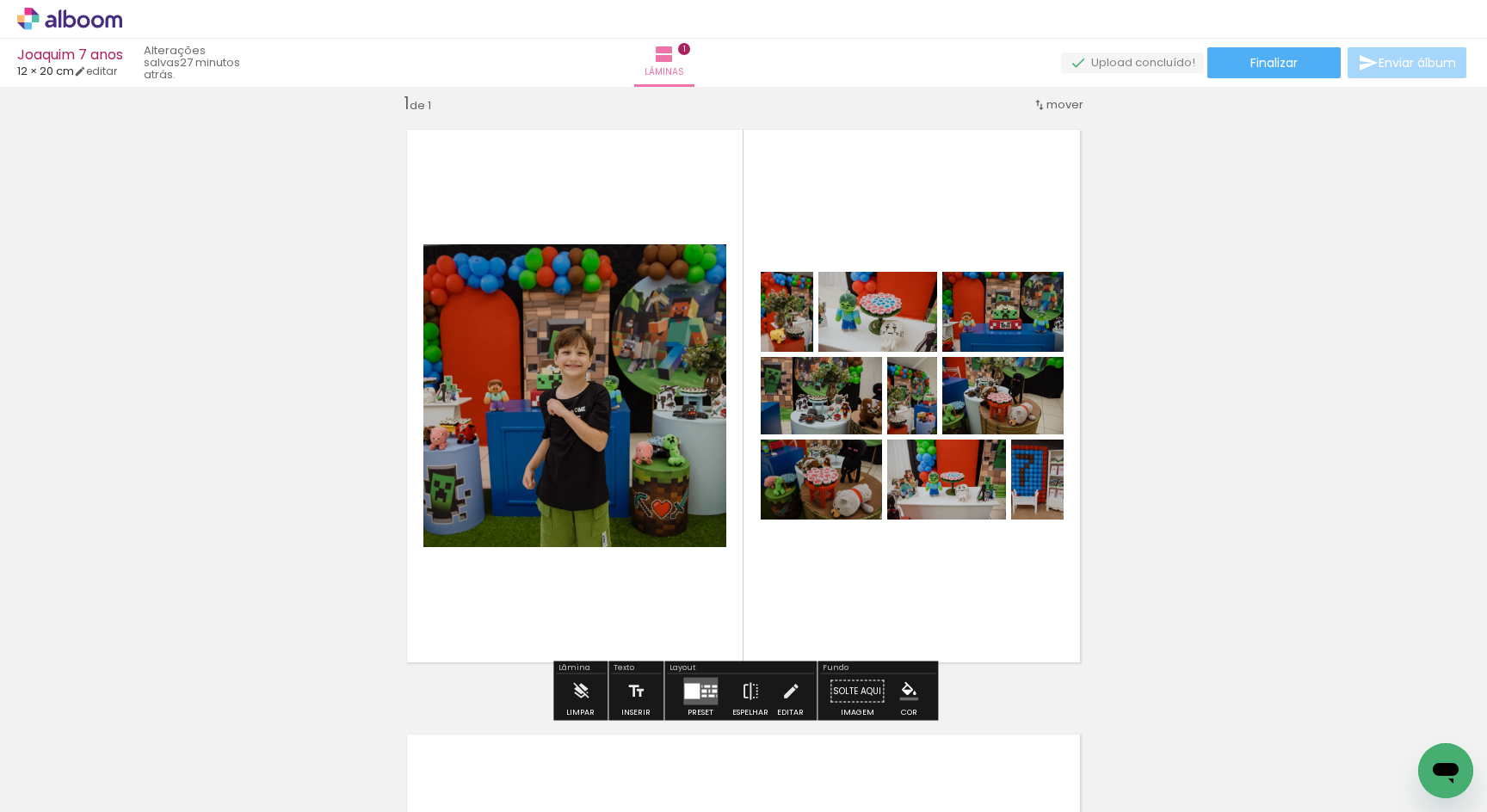
click at [0, 0] on slot "P&B" at bounding box center [0, 0] width 0 height 0
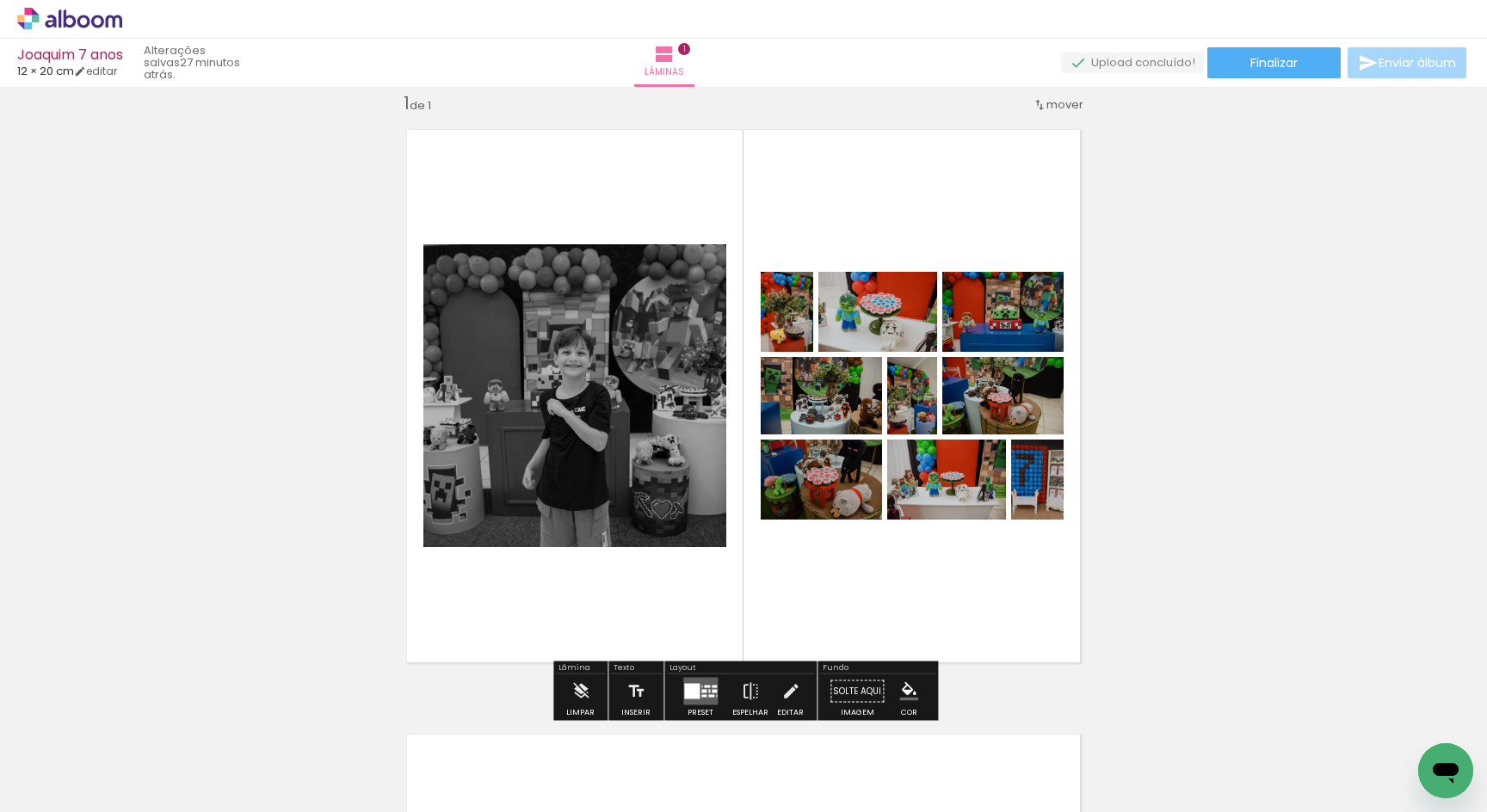
click at [0, 0] on slot "P&B" at bounding box center [0, 0] width 0 height 0
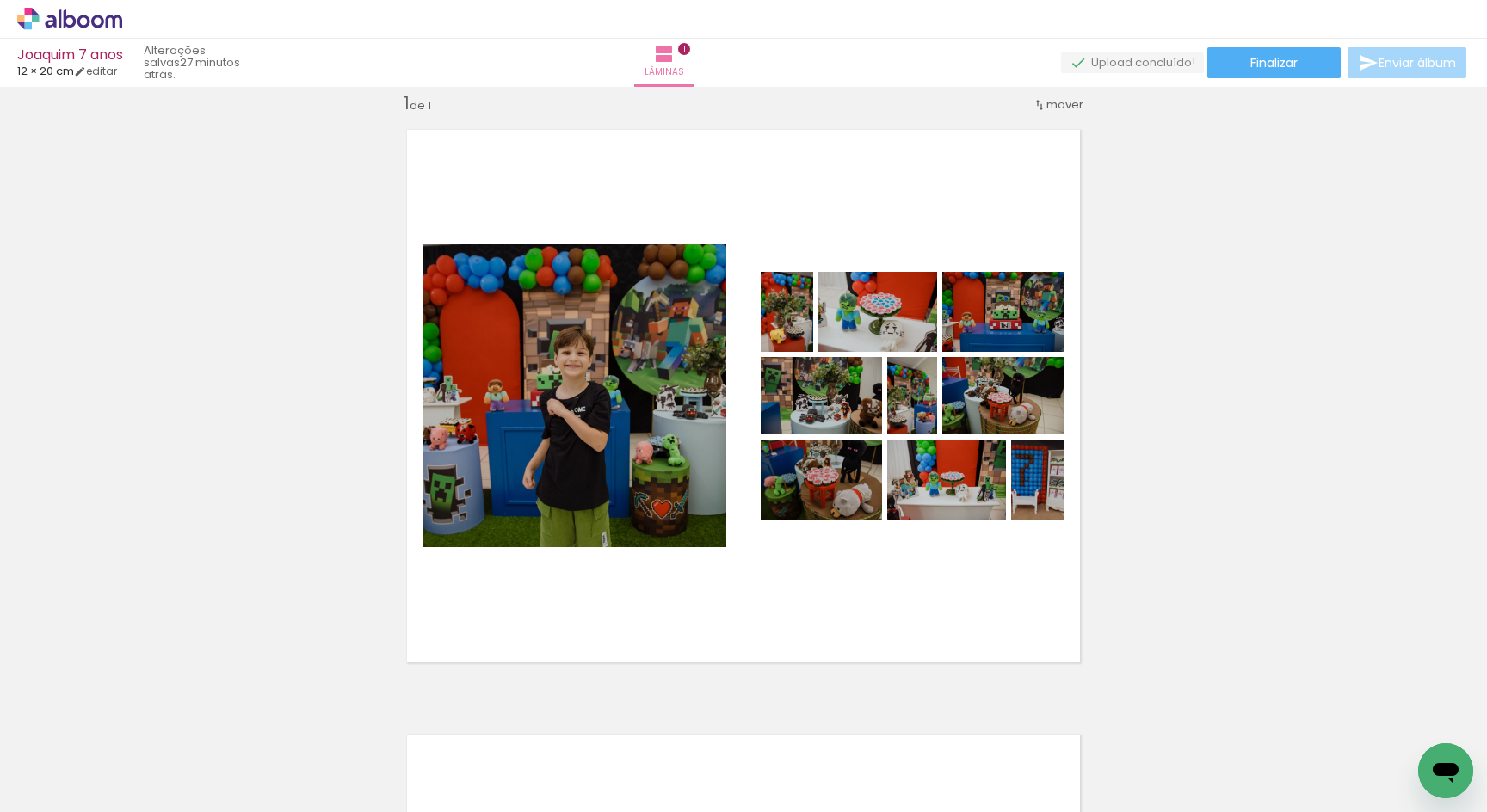
click at [35, 68] on span "12 × 20 cm" at bounding box center [45, 71] width 56 height 16
click at [115, 68] on link "editar" at bounding box center [96, 71] width 43 height 14
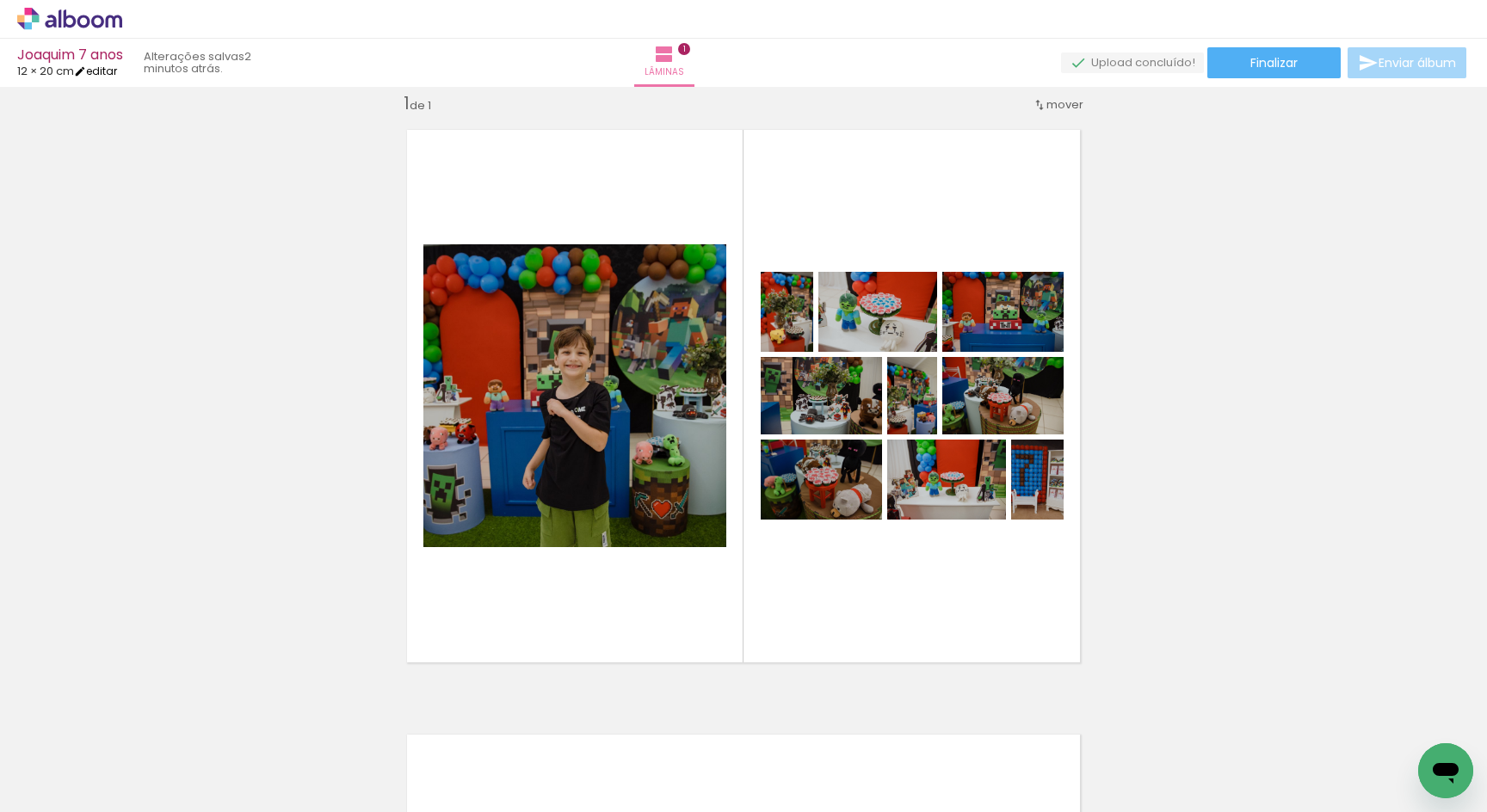
type input "20"
type input "25"
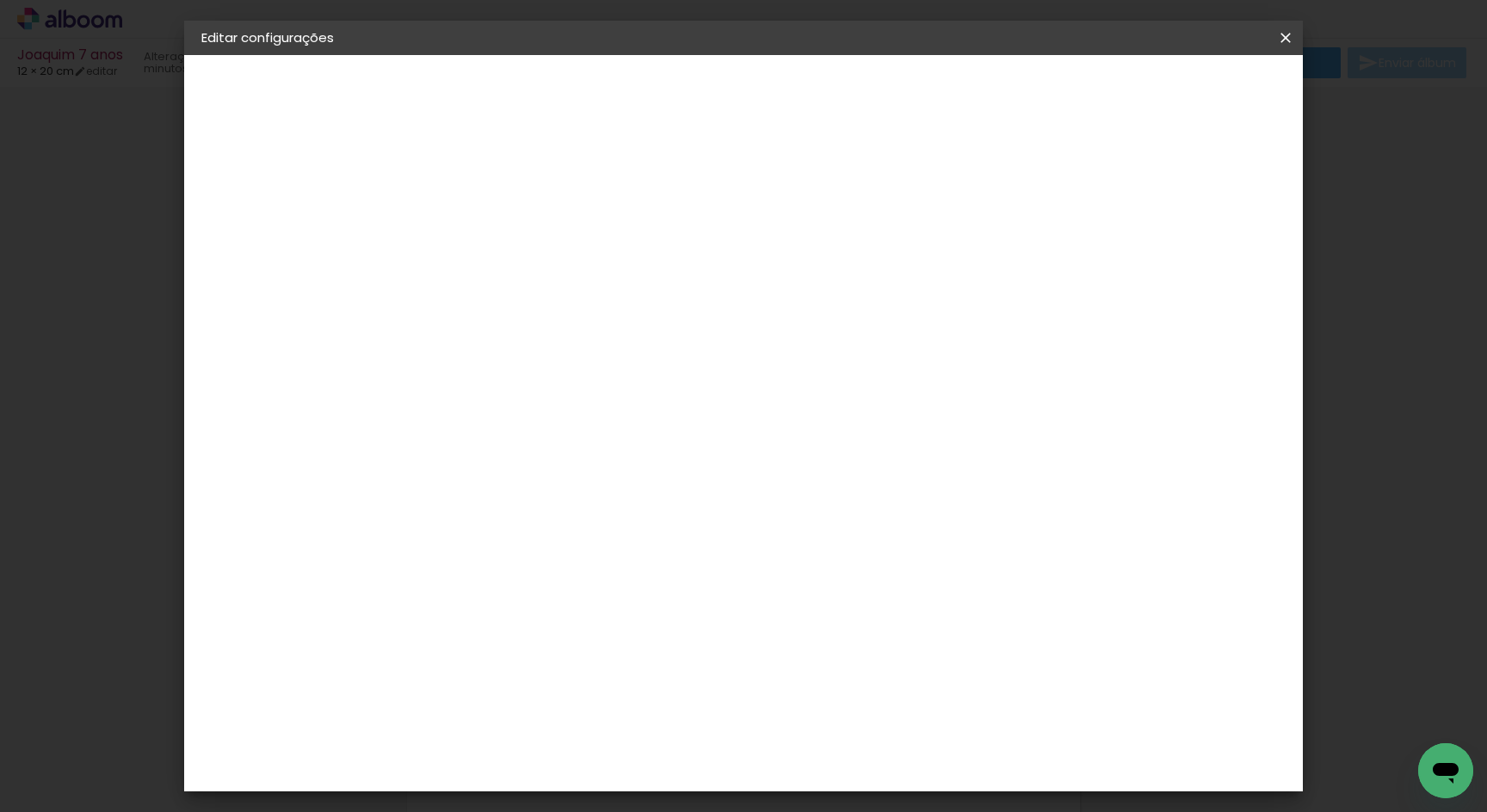
click at [735, 273] on span "12.5" at bounding box center [720, 269] width 39 height 26
click at [722, 272] on span "12.5" at bounding box center [720, 269] width 39 height 26
click at [550, 517] on div "cm" at bounding box center [556, 520] width 21 height 26
click at [550, 518] on div "cm" at bounding box center [556, 520] width 21 height 26
type paper-input "20"
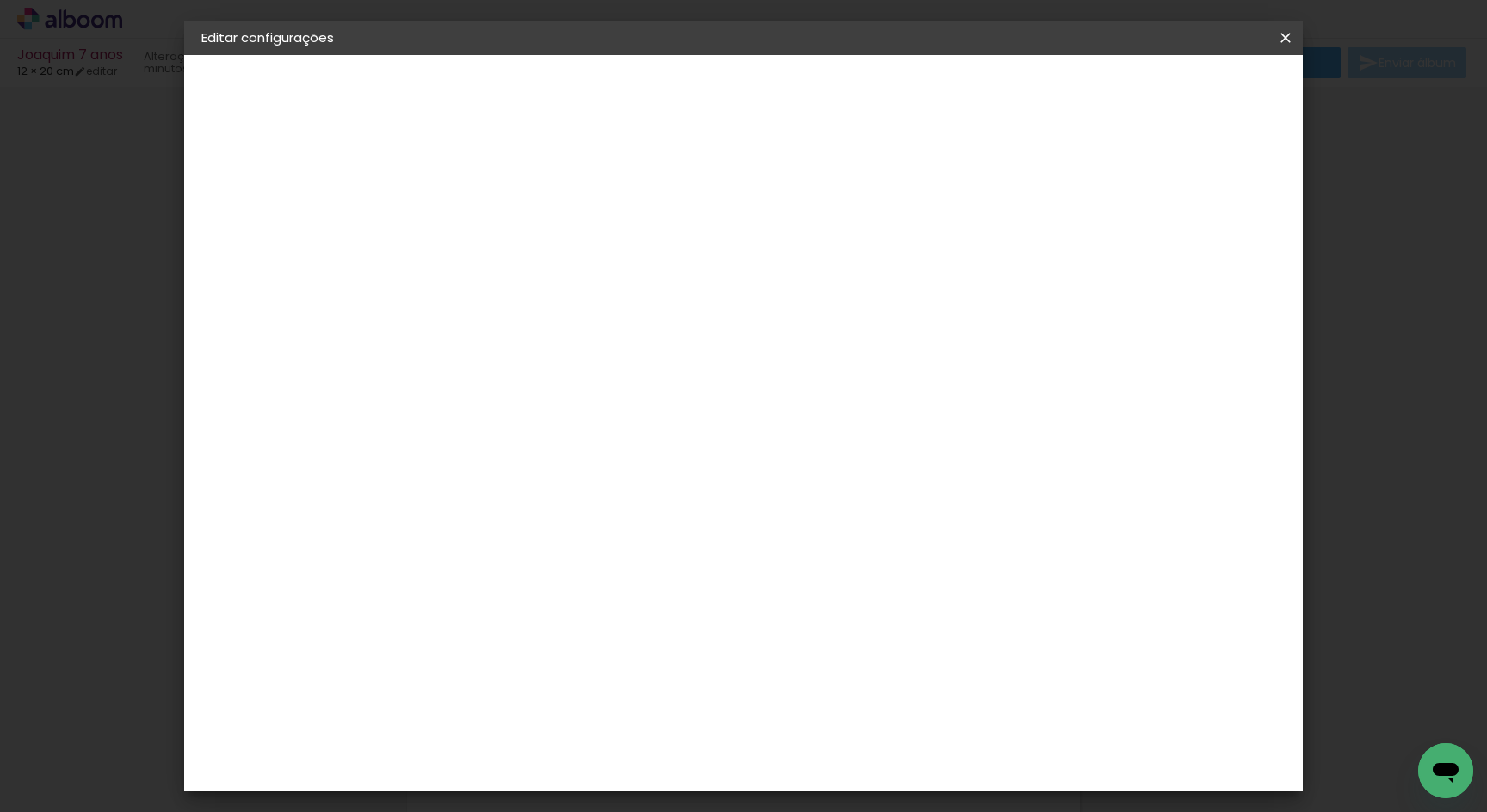
click at [533, 518] on input "20" at bounding box center [523, 520] width 45 height 26
type input "40"
type paper-input "40"
click at [752, 88] on span "Salvar configurações" at bounding box center [709, 97] width 88 height 24
click at [752, 97] on span "Salvar configurações" at bounding box center [709, 97] width 88 height 24
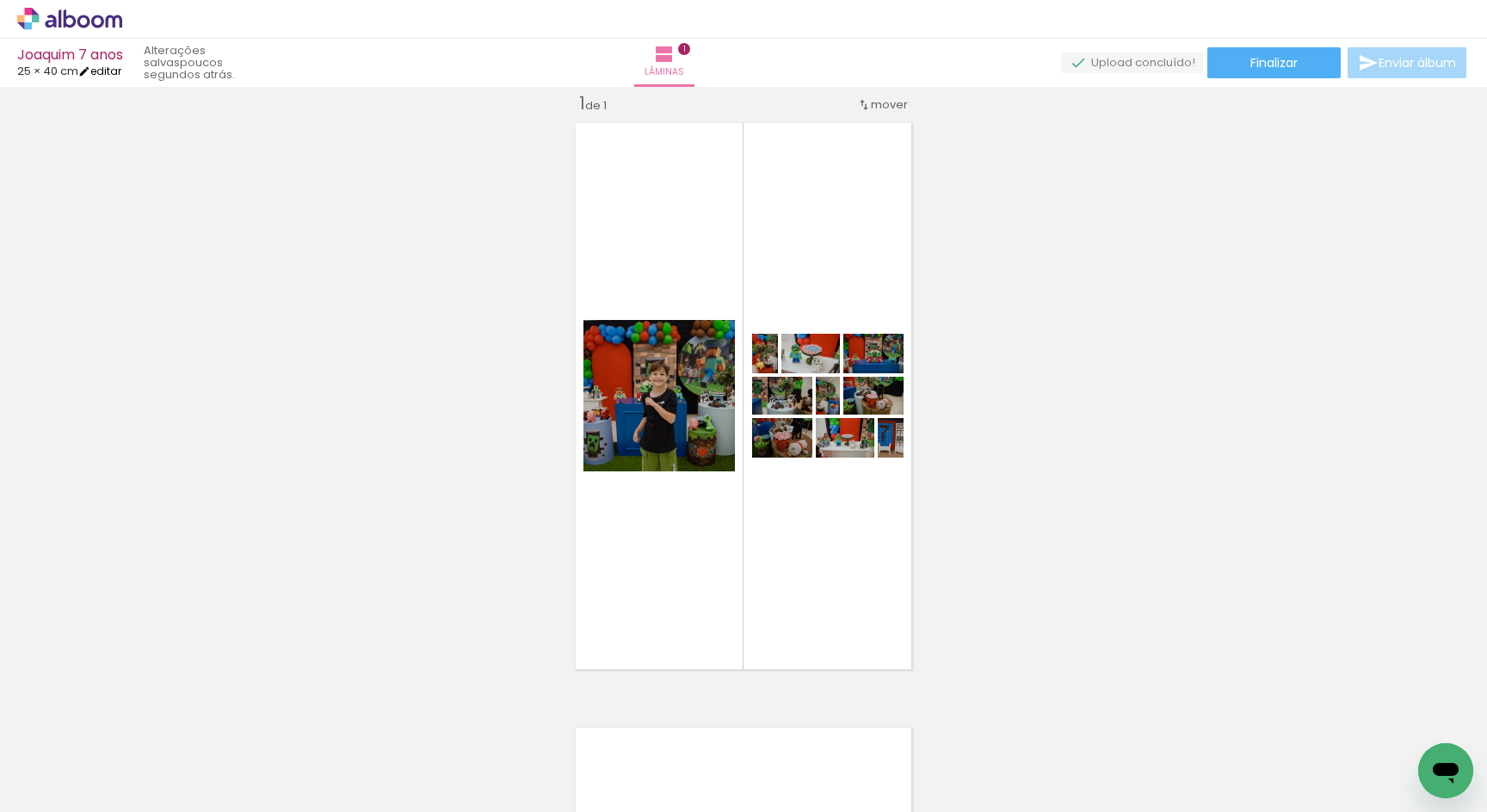
click at [90, 77] on iron-icon at bounding box center [84, 71] width 12 height 12
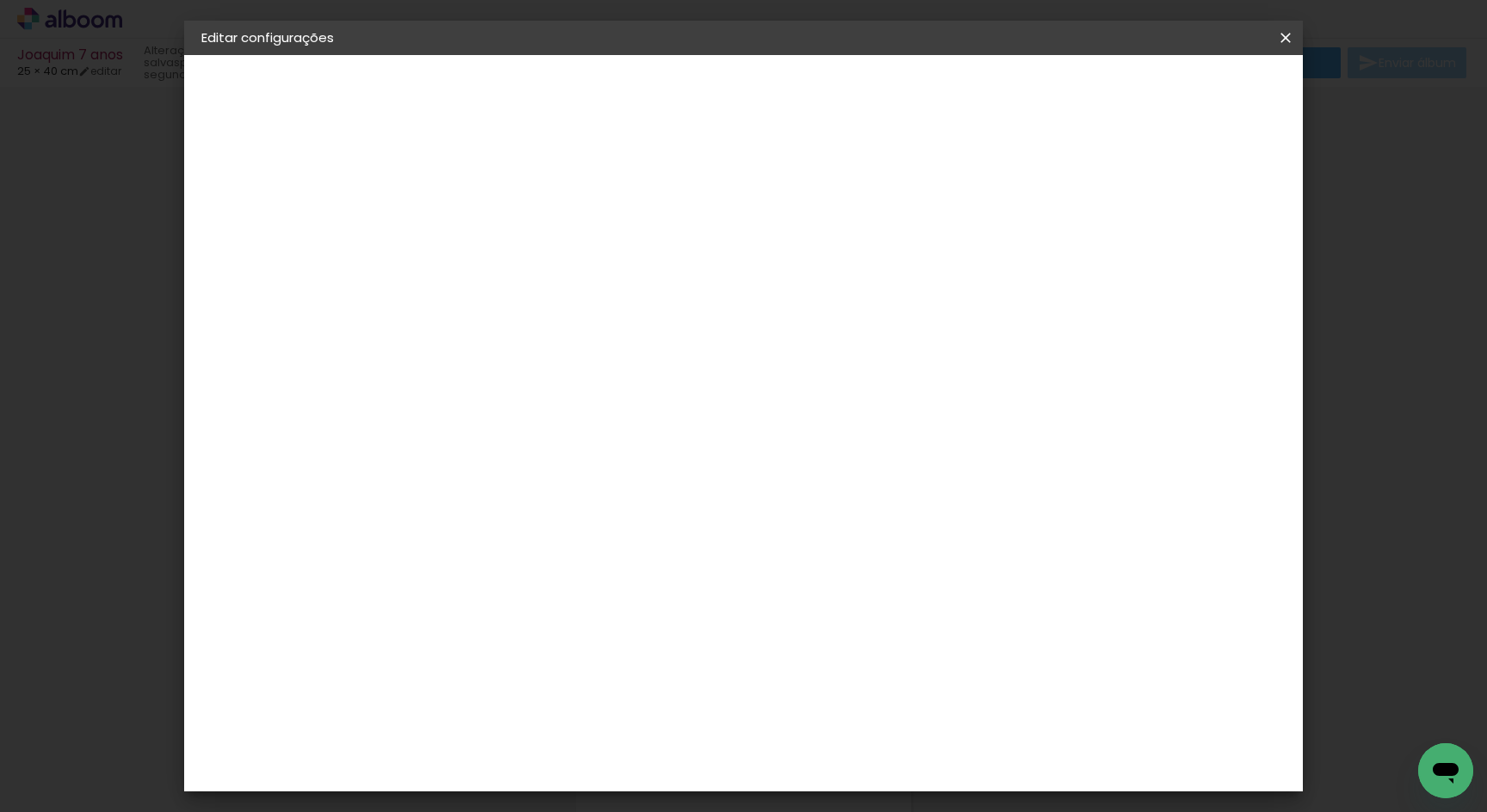
click at [659, 518] on input "40" at bounding box center [648, 520] width 45 height 26
click at [871, 780] on div "cm" at bounding box center [878, 779] width 21 height 26
type input "2"
type input "50"
type paper-input "50"
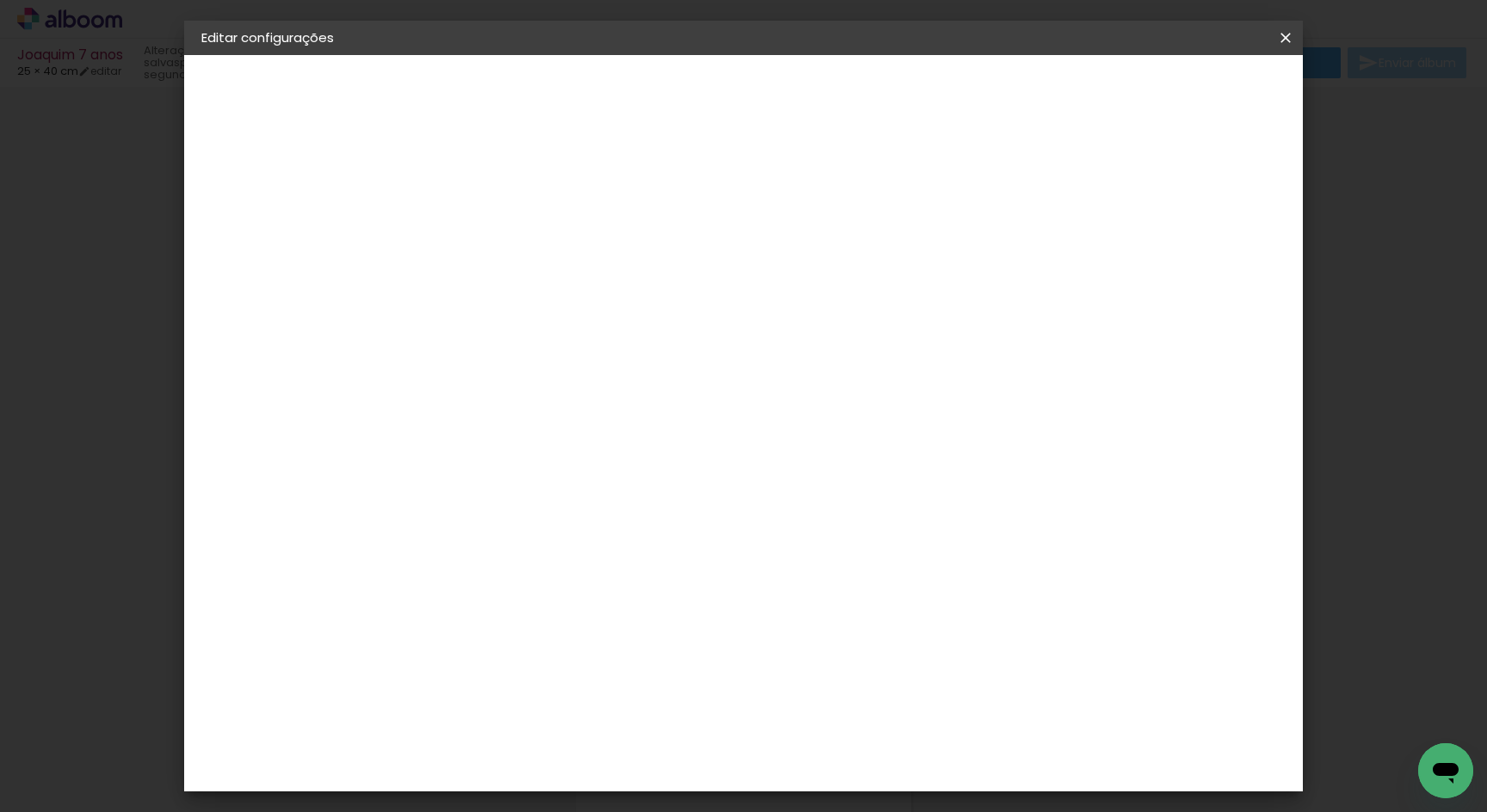
click at [536, 516] on input "40" at bounding box center [523, 520] width 45 height 26
type input "20"
click at [1173, 91] on span "Salvar configurações" at bounding box center [1127, 90] width 127 height 12
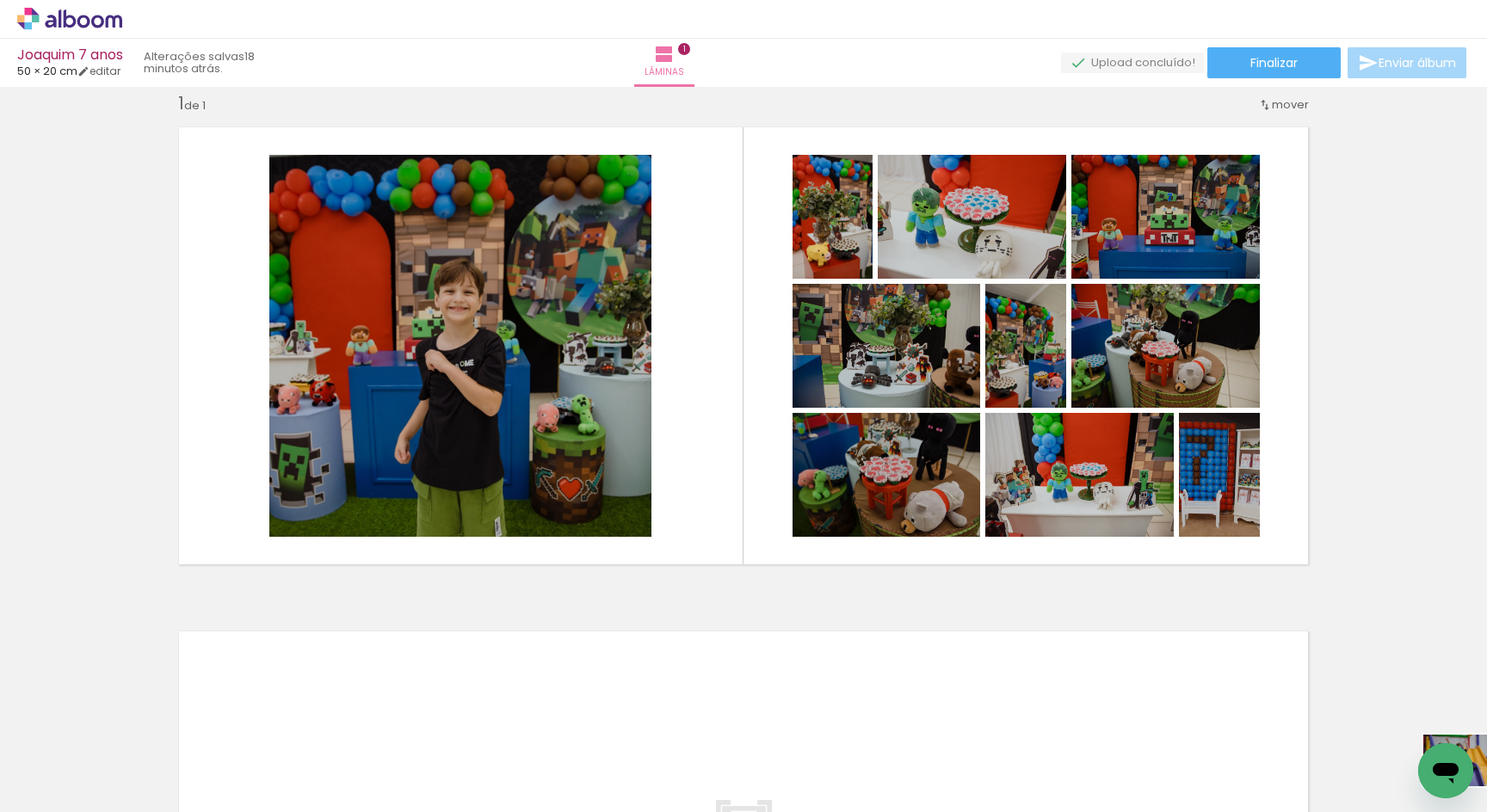
scroll to position [0, 4024]
drag, startPoint x: 261, startPoint y: 799, endPoint x: 1487, endPoint y: 812, distance: 1226.1
click at [1487, 811] on html "link( href="../../bower_components/polymer/polymer.html" rel="import" ) picture…" at bounding box center [744, 406] width 1487 height 812
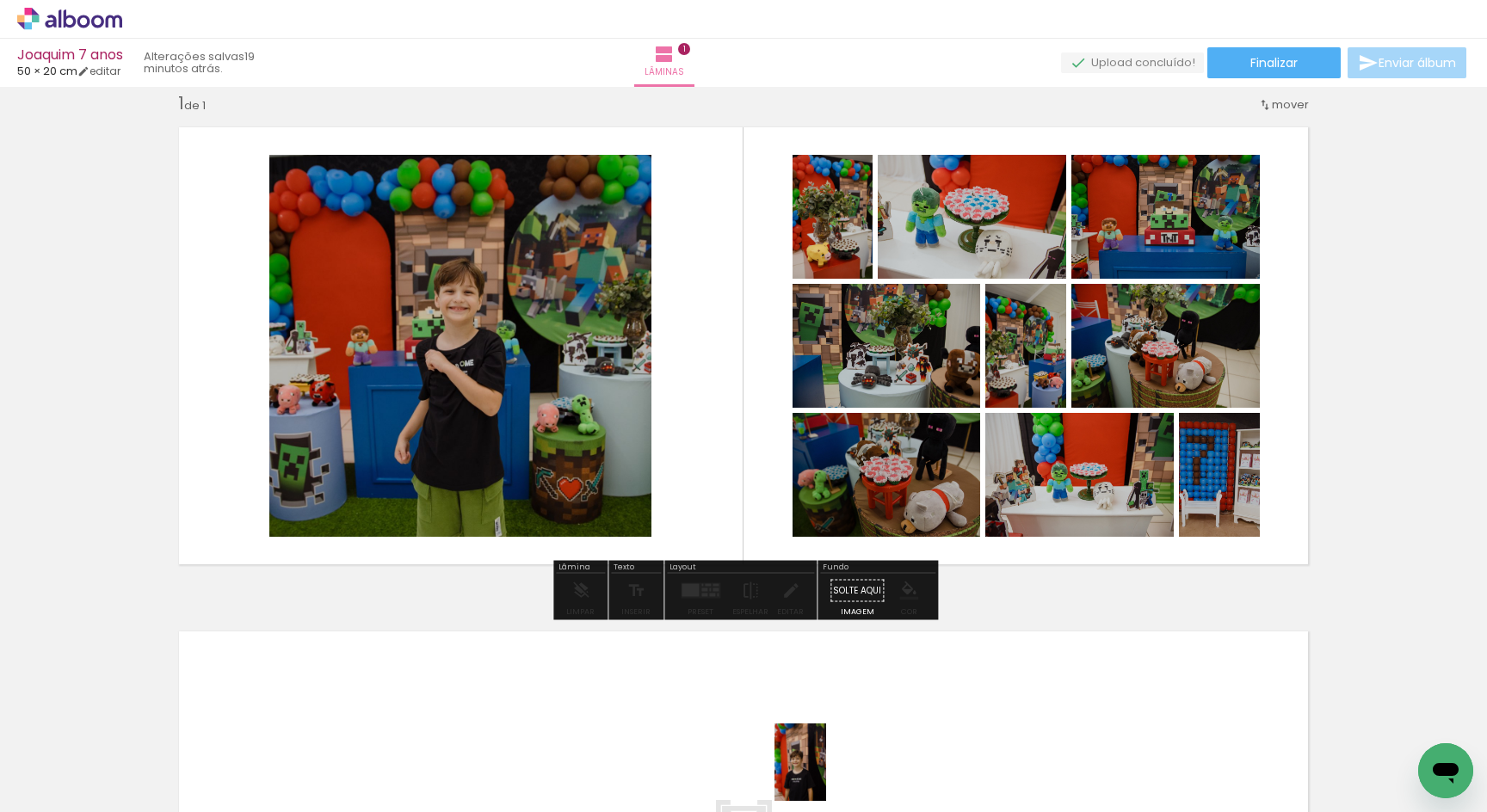
drag, startPoint x: 803, startPoint y: 747, endPoint x: 827, endPoint y: 775, distance: 36.9
click at [820, 775] on div at bounding box center [790, 754] width 56 height 85
